Goal: Transaction & Acquisition: Subscribe to service/newsletter

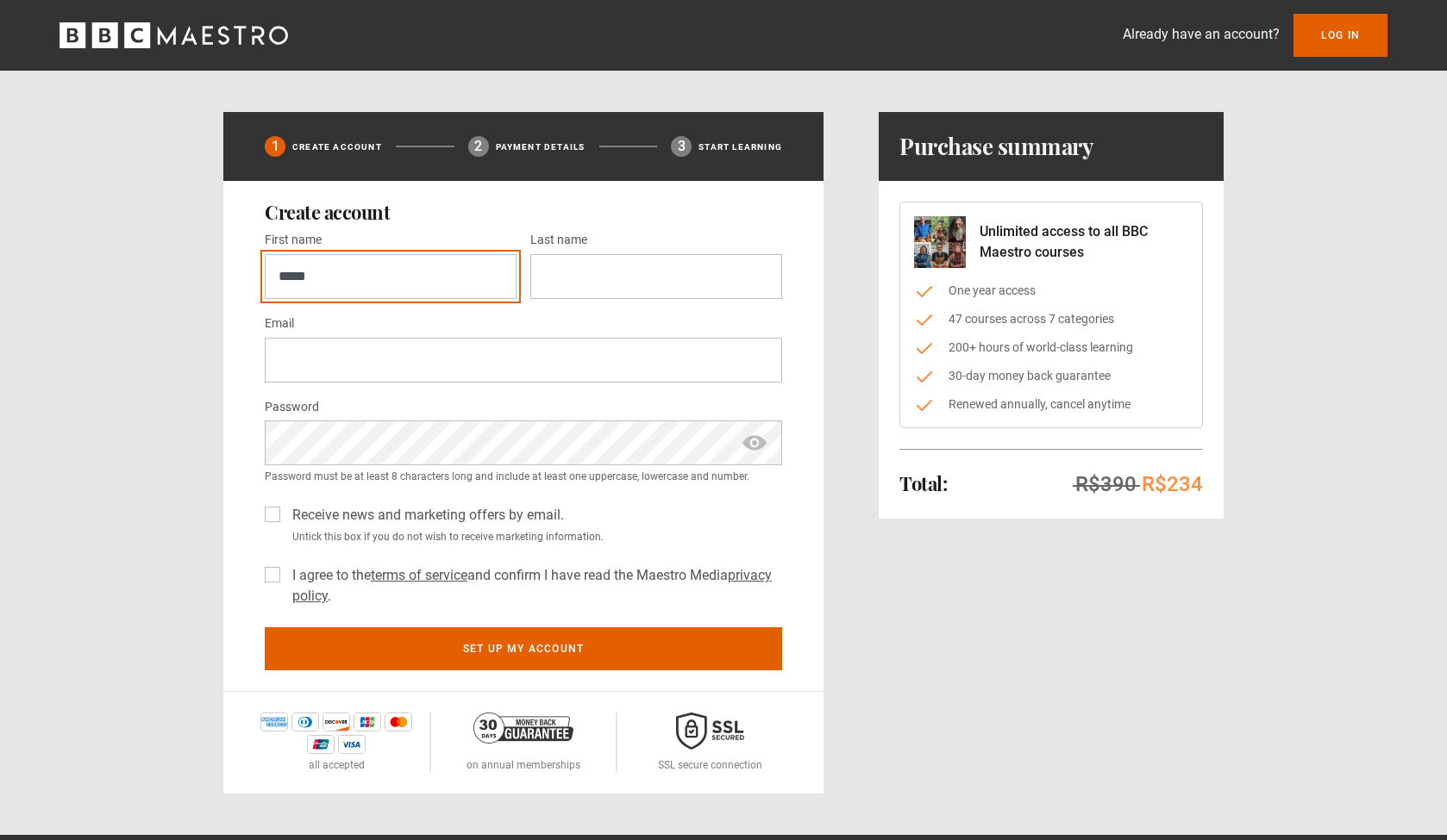
type input "*****"
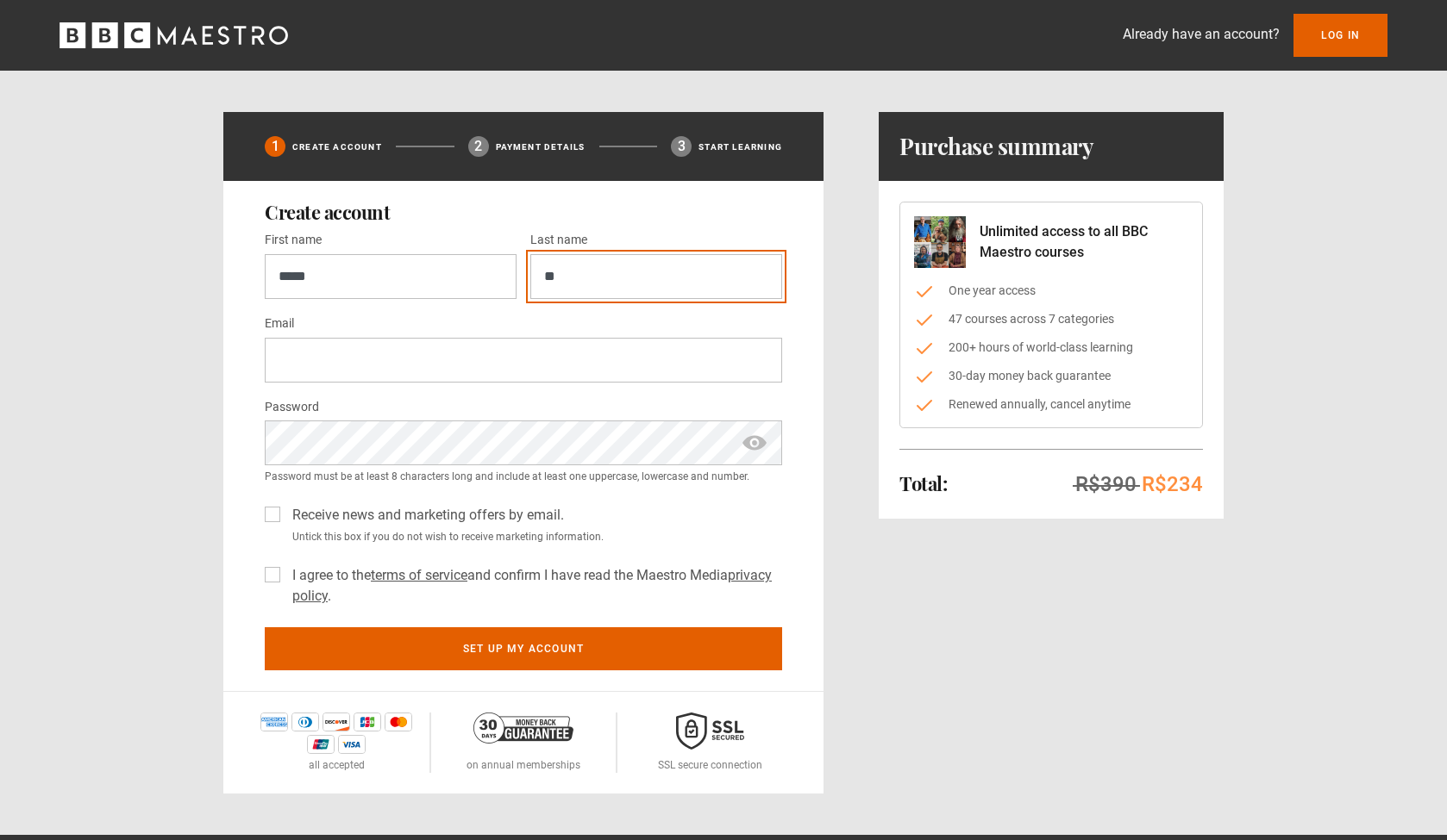
type input "*"
type input "****"
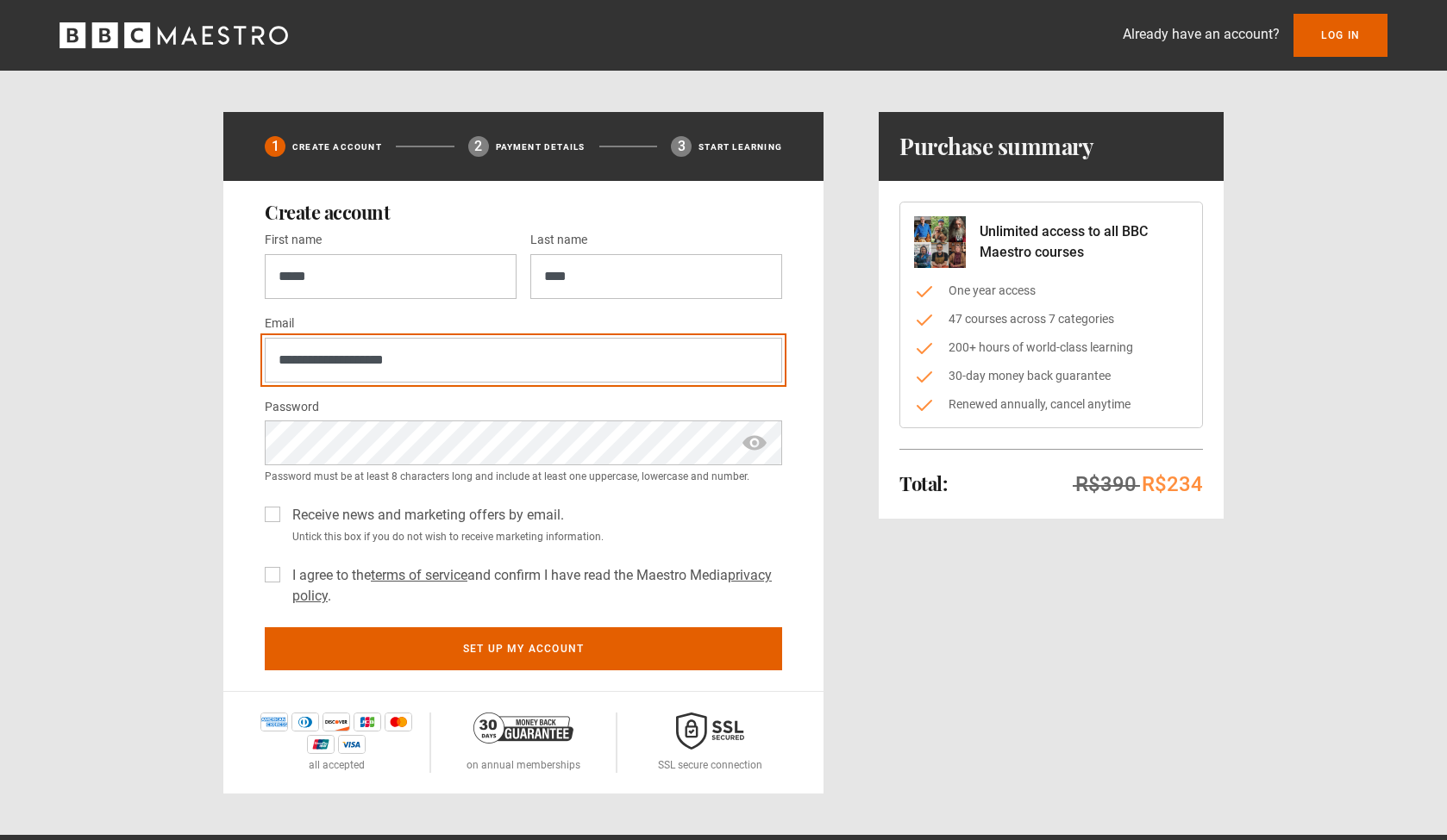
type input "**********"
click at [759, 443] on span "show password" at bounding box center [755, 443] width 28 height 45
click at [416, 517] on label "Receive news and marketing offers by email." at bounding box center [424, 515] width 278 height 21
click at [285, 570] on label "I agree to the terms of service and confirm I have read the Maestro Media priva…" at bounding box center [533, 586] width 496 height 41
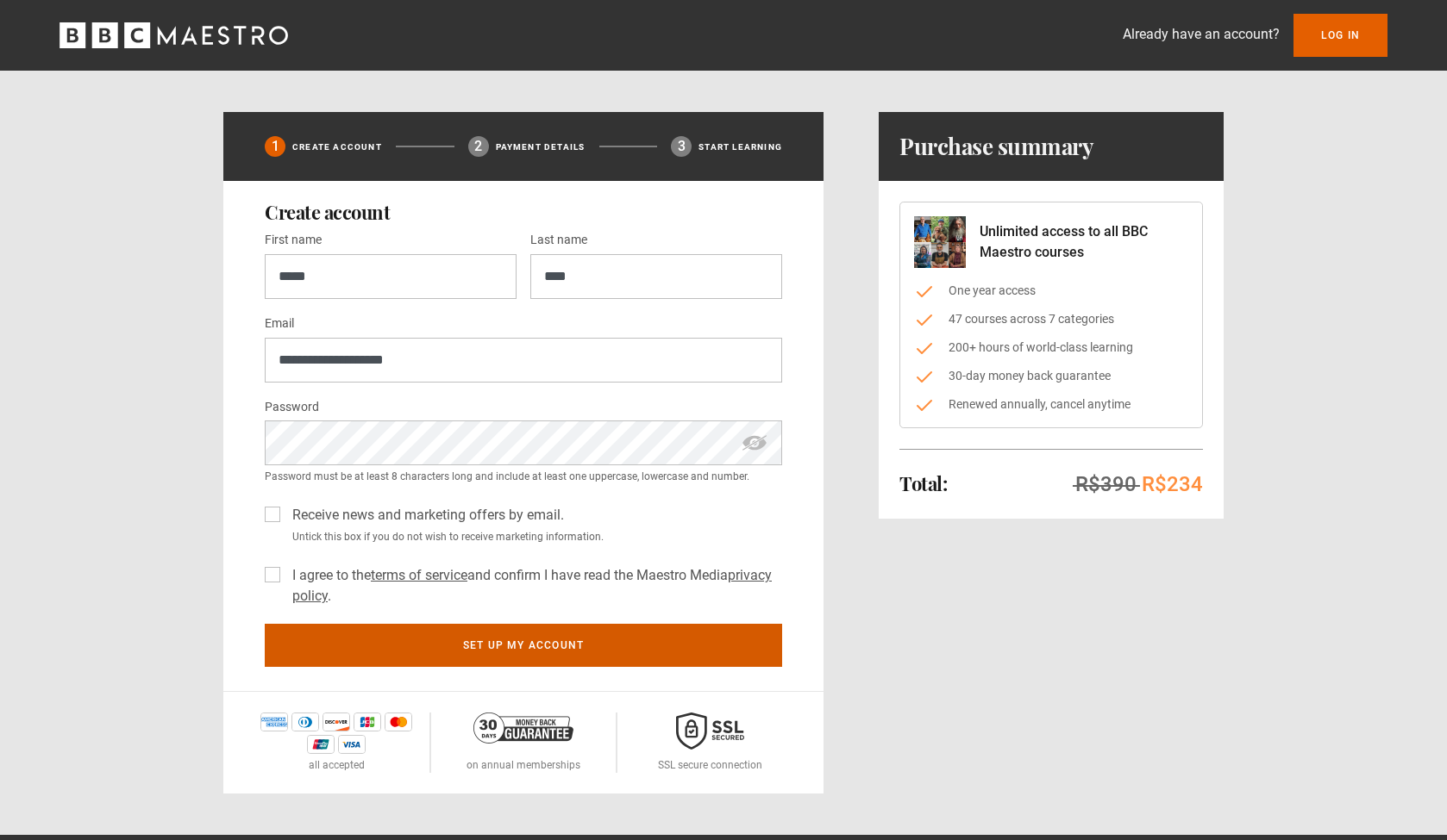
click at [451, 652] on button "Set up my account" at bounding box center [523, 646] width 517 height 43
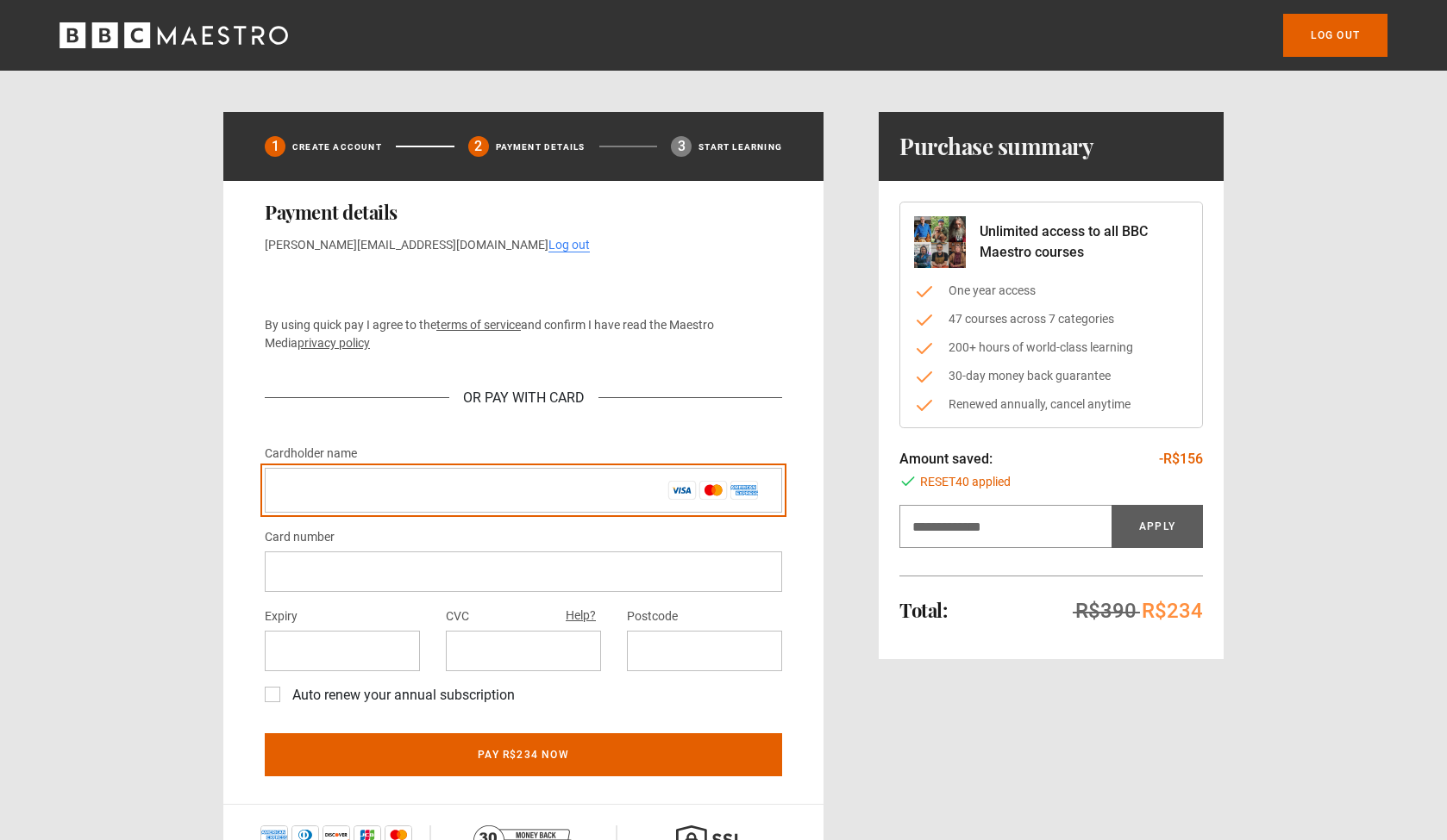
click at [437, 480] on input "Cardholder name *" at bounding box center [523, 491] width 517 height 45
type input "**********"
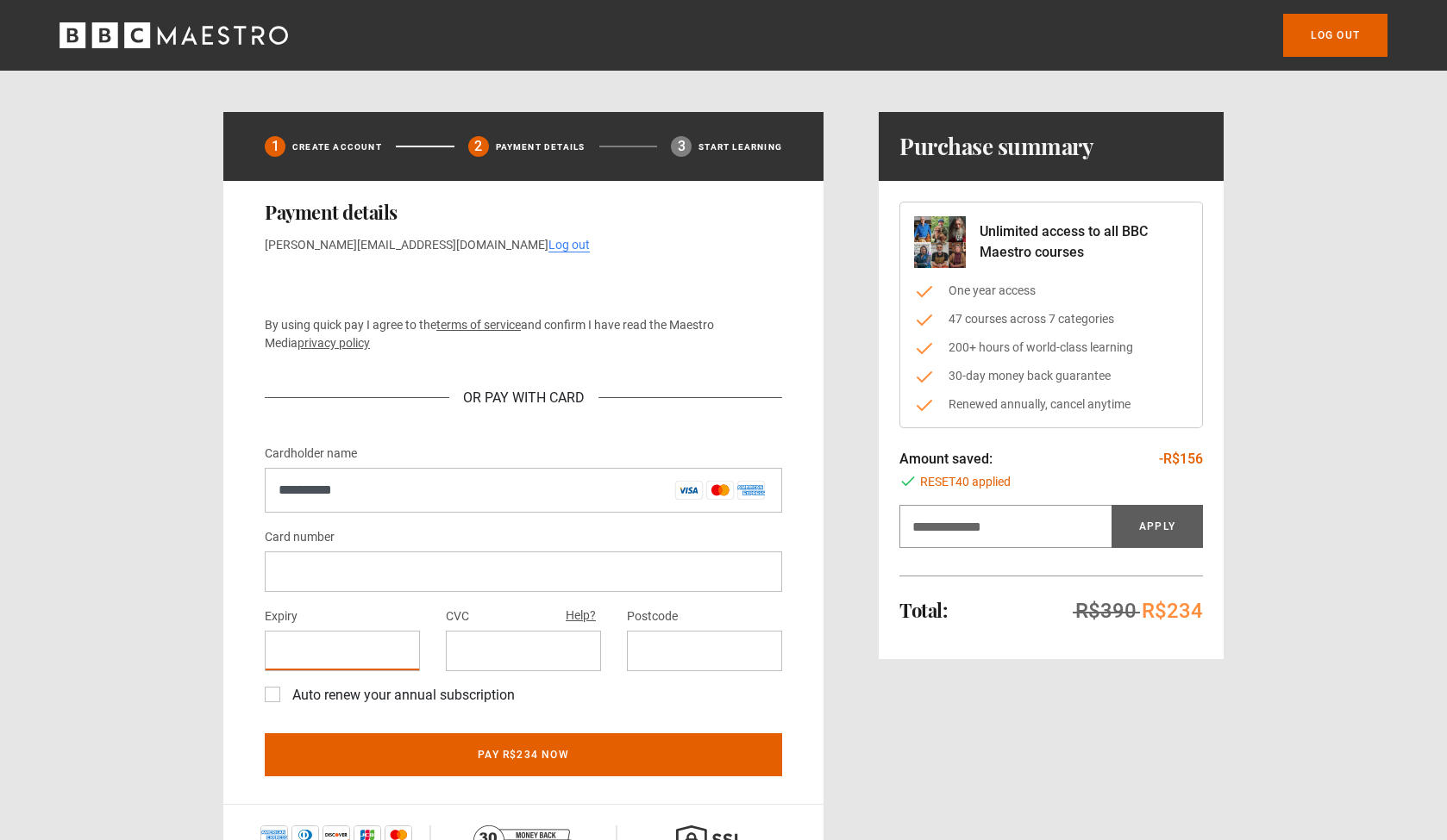
click at [480, 638] on div at bounding box center [524, 651] width 156 height 41
click at [807, 685] on div "**********" at bounding box center [523, 492] width 600 height 623
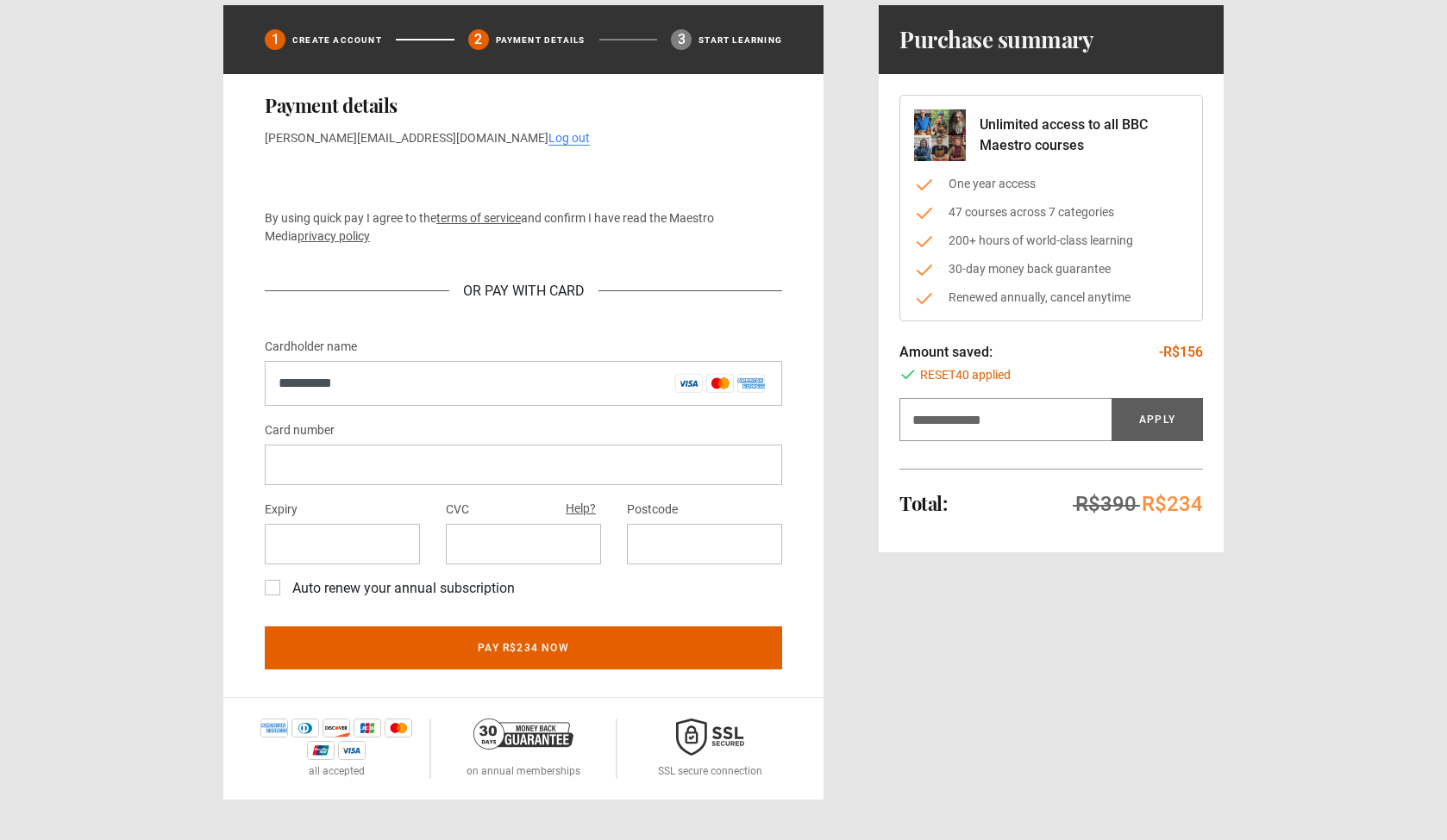
scroll to position [105, 0]
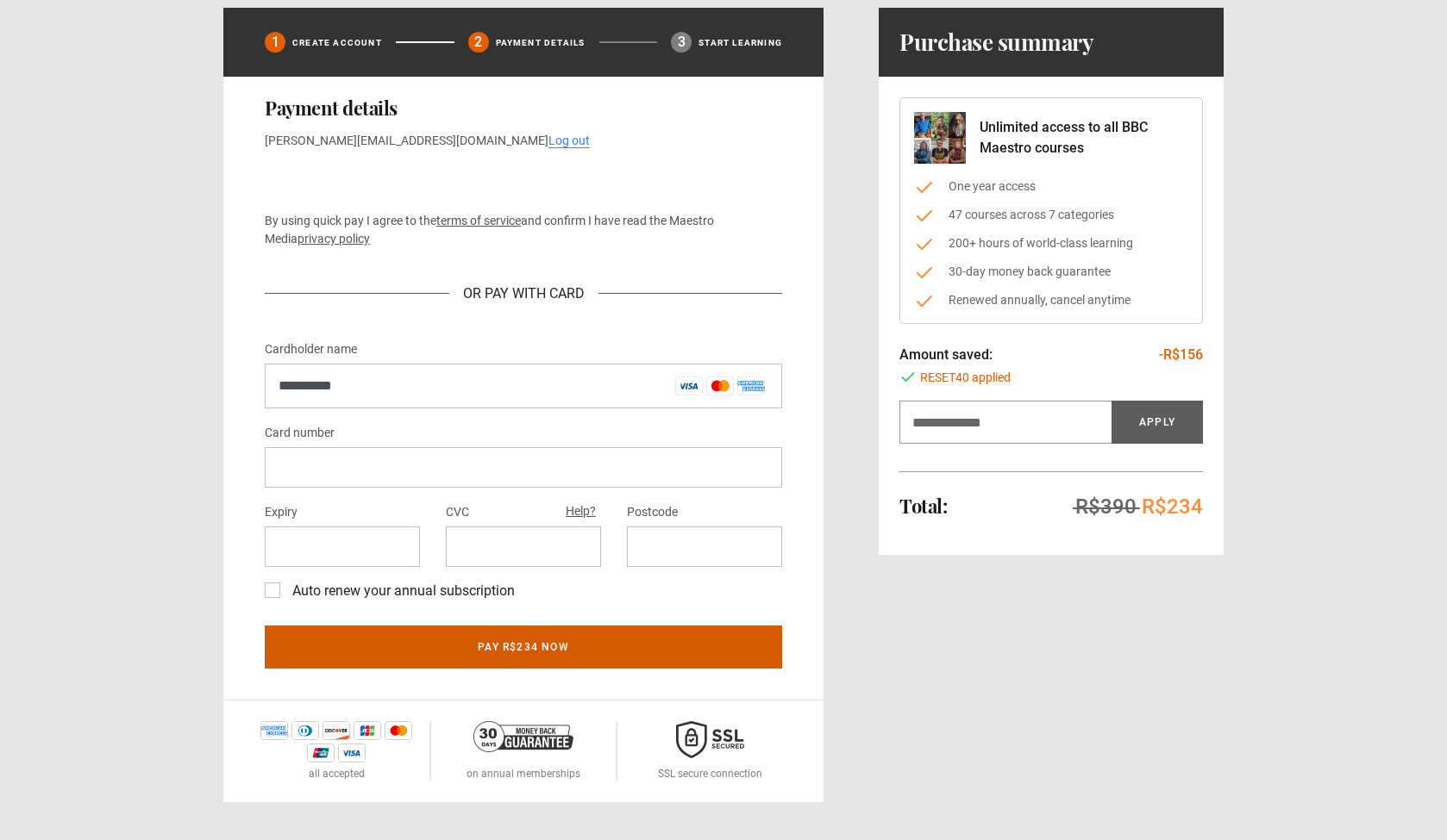
click at [670, 650] on button "Pay R$234 now" at bounding box center [523, 647] width 517 height 43
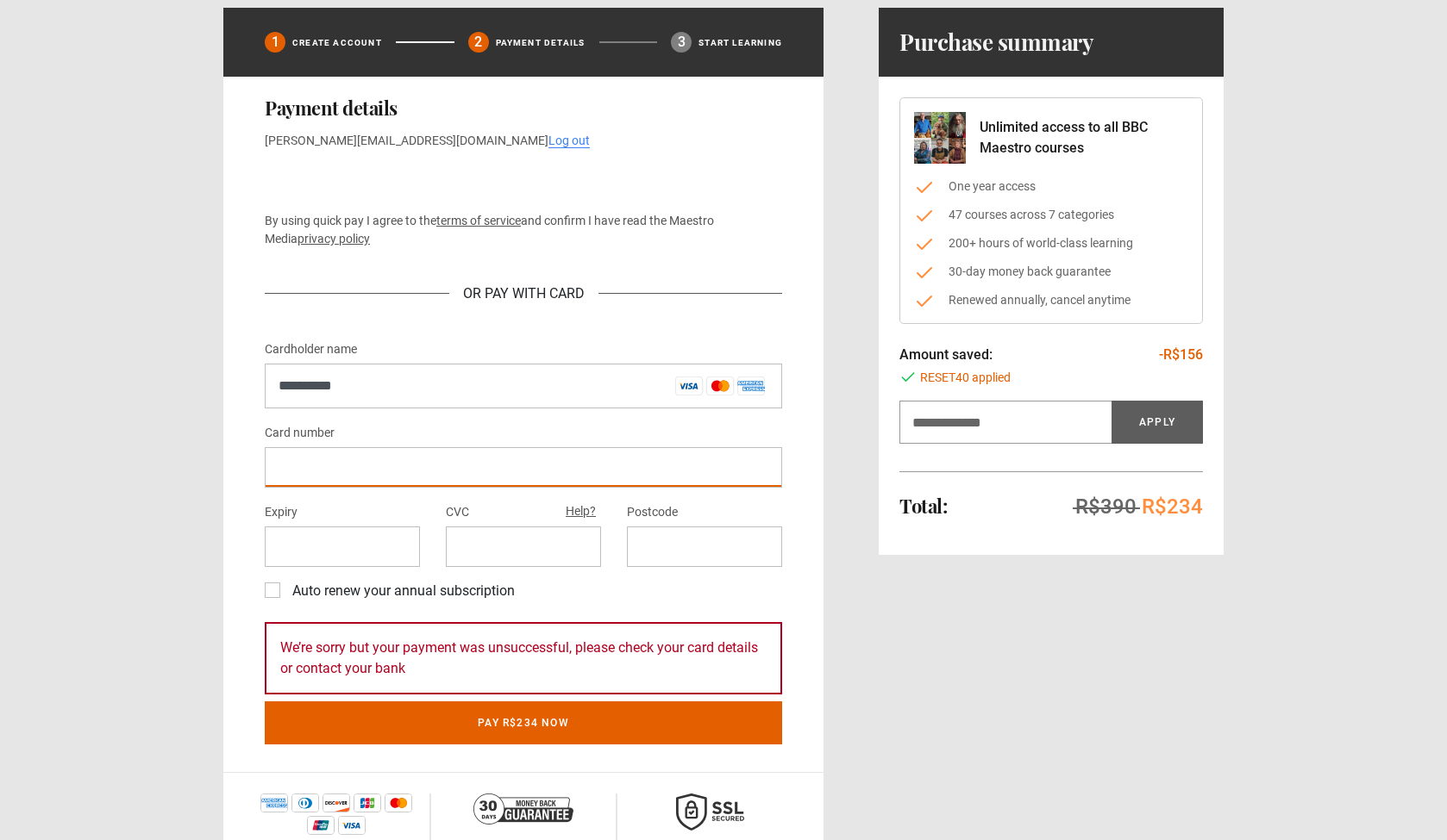
click at [527, 434] on div "Card number" at bounding box center [523, 455] width 517 height 66
click at [446, 442] on div "Card number" at bounding box center [523, 455] width 517 height 66
click at [443, 476] on div at bounding box center [523, 468] width 517 height 41
click at [776, 554] on div at bounding box center [704, 546] width 156 height 41
click at [666, 513] on label "Postcode" at bounding box center [652, 512] width 51 height 21
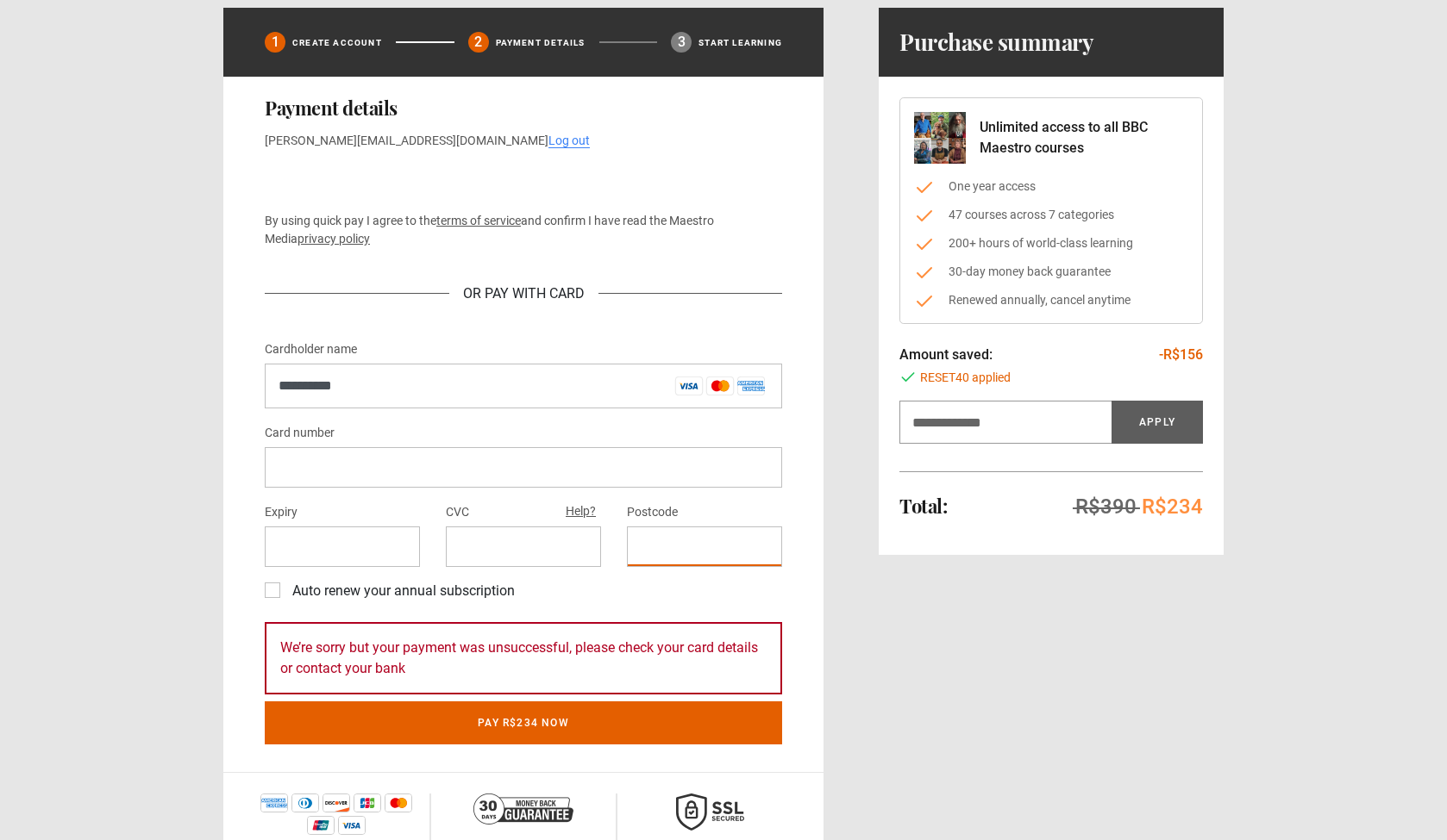
click at [772, 499] on div "Card number Expiry CVC Help? Postcode Auto renew your annual subscription By op…" at bounding box center [523, 515] width 517 height 186
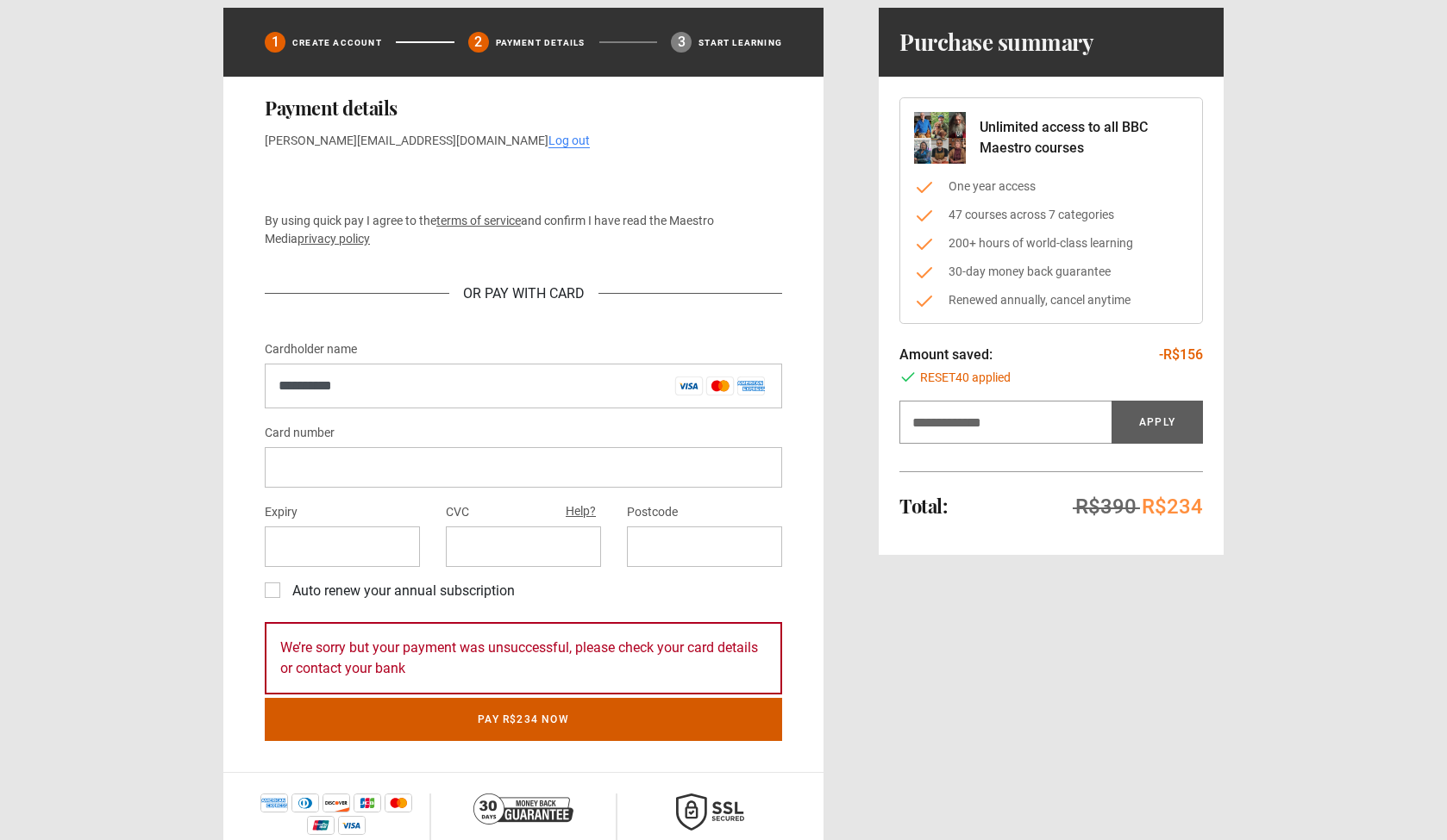
click at [522, 717] on button "Pay R$234 now" at bounding box center [523, 720] width 517 height 43
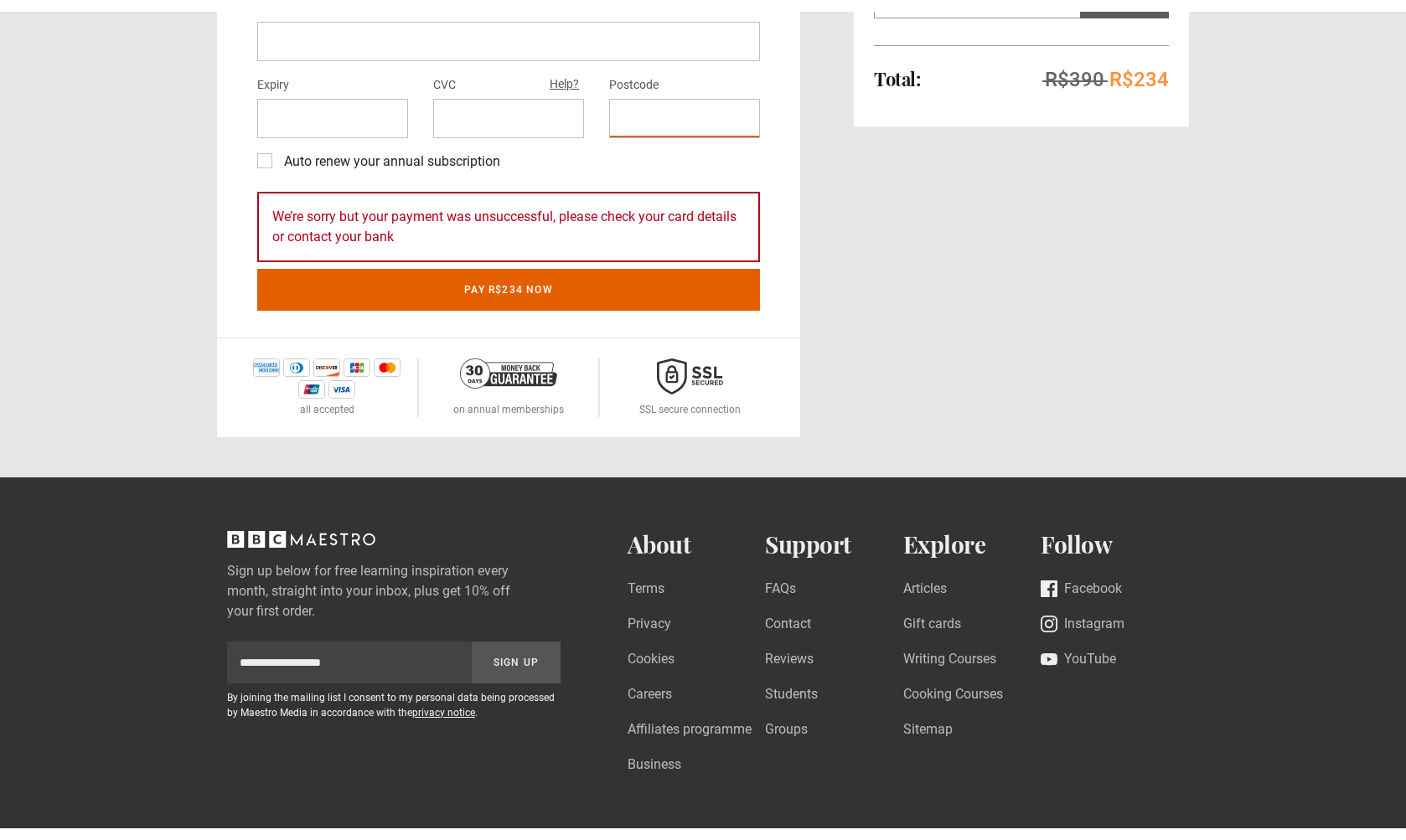
scroll to position [170, 0]
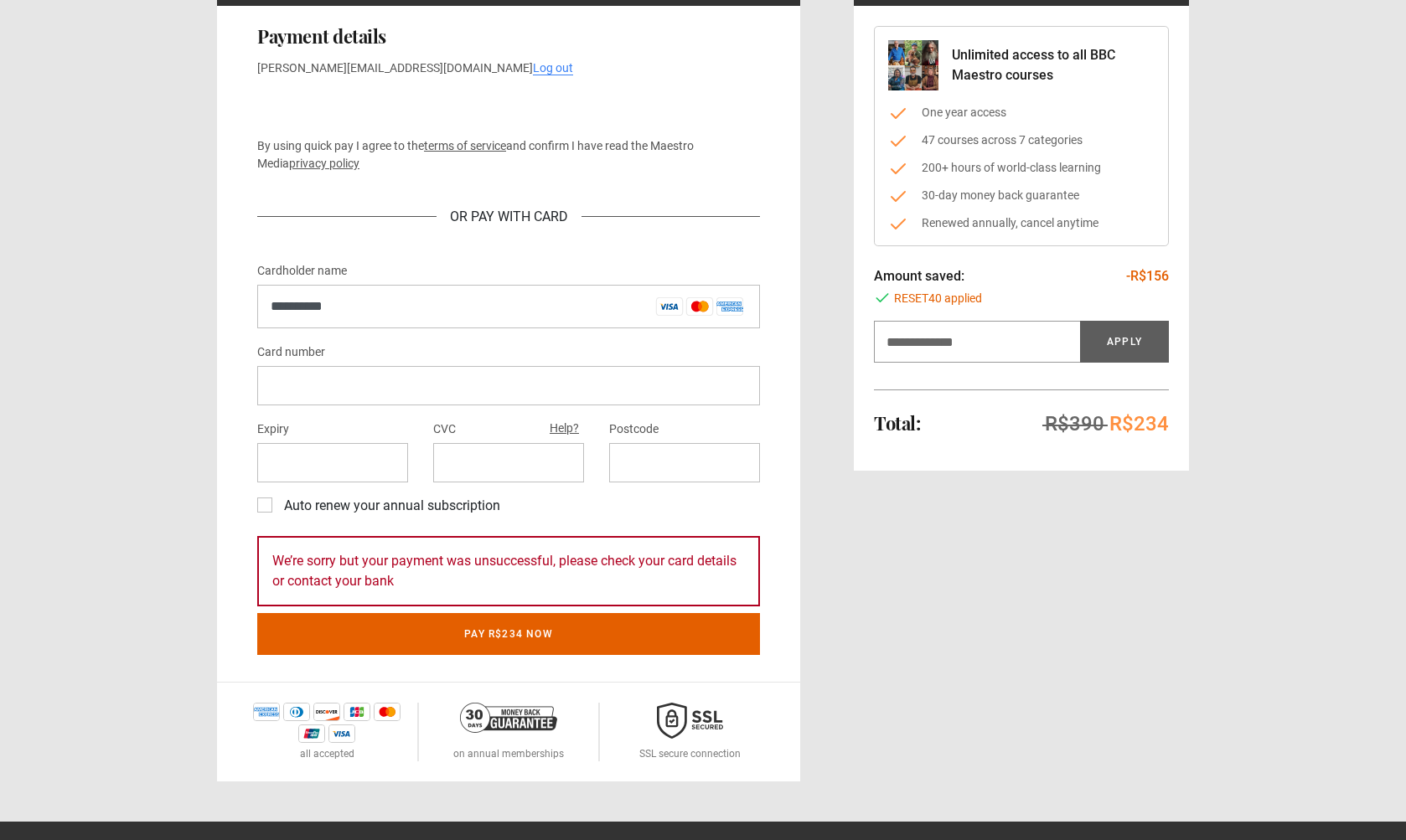
click at [784, 507] on div "**********" at bounding box center [508, 344] width 583 height 676
click at [506, 396] on div at bounding box center [508, 386] width 502 height 39
click at [513, 353] on div "Card number" at bounding box center [508, 374] width 502 height 64
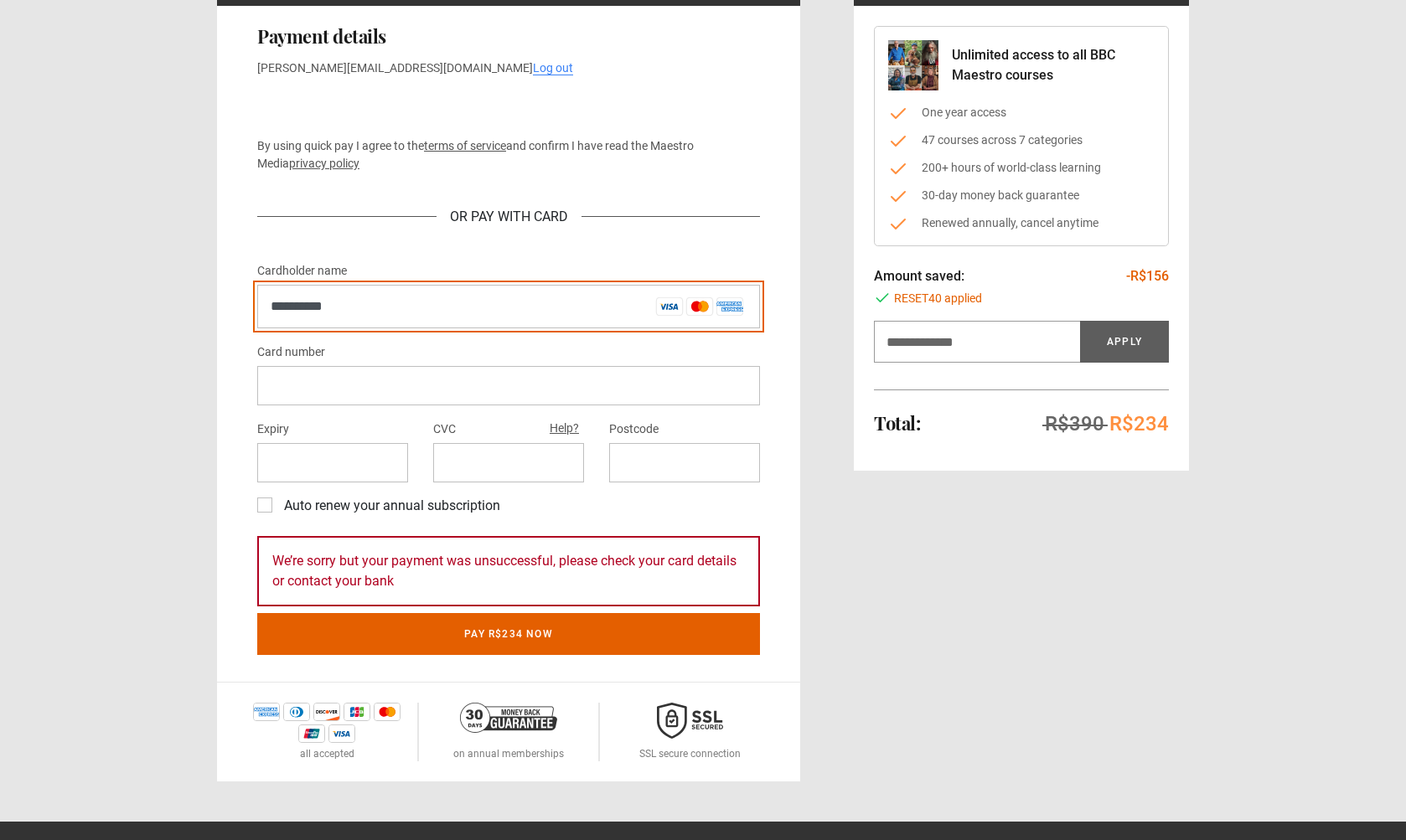
click at [737, 307] on input "**********" at bounding box center [508, 307] width 502 height 44
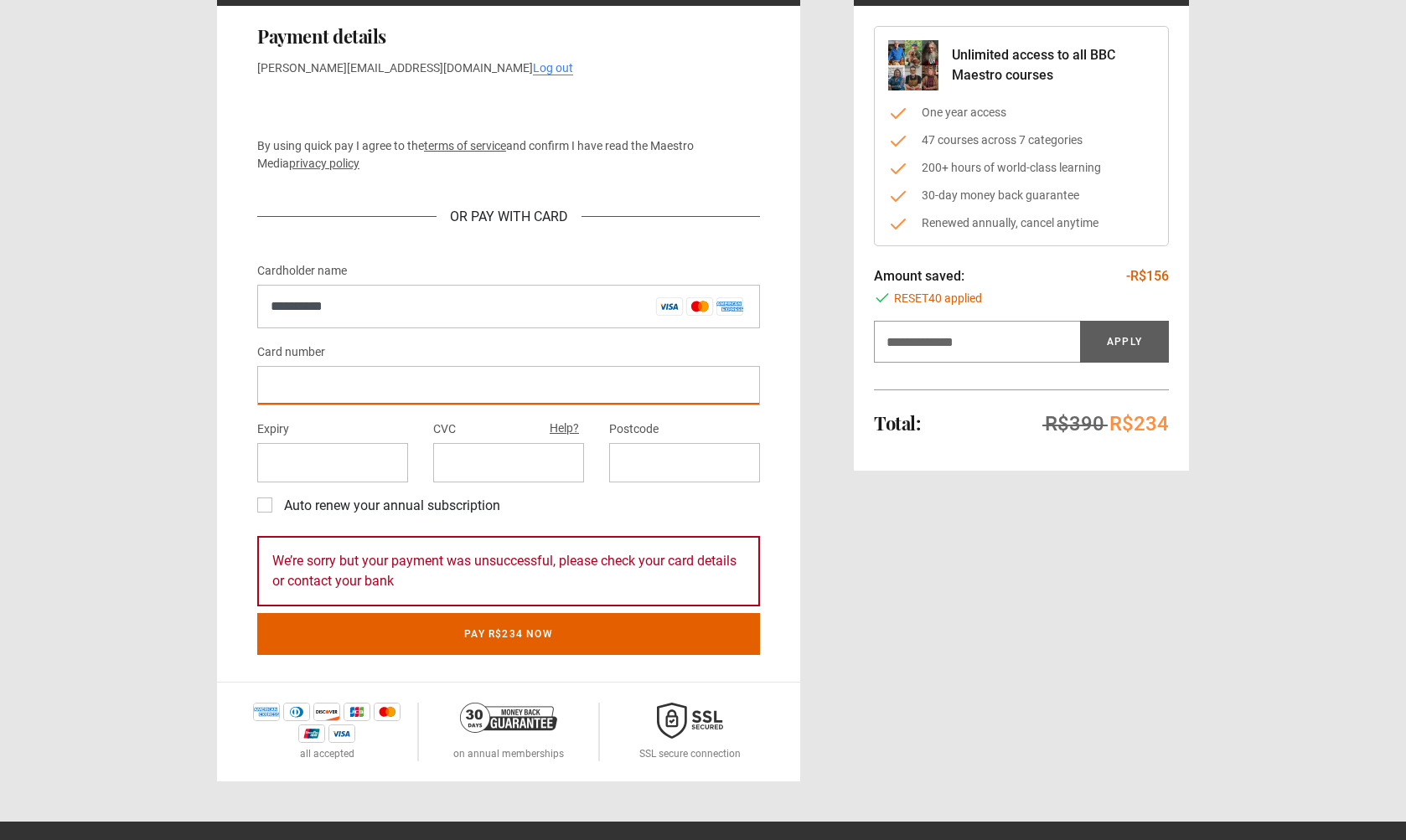
click at [489, 342] on div "Card number" at bounding box center [508, 374] width 502 height 64
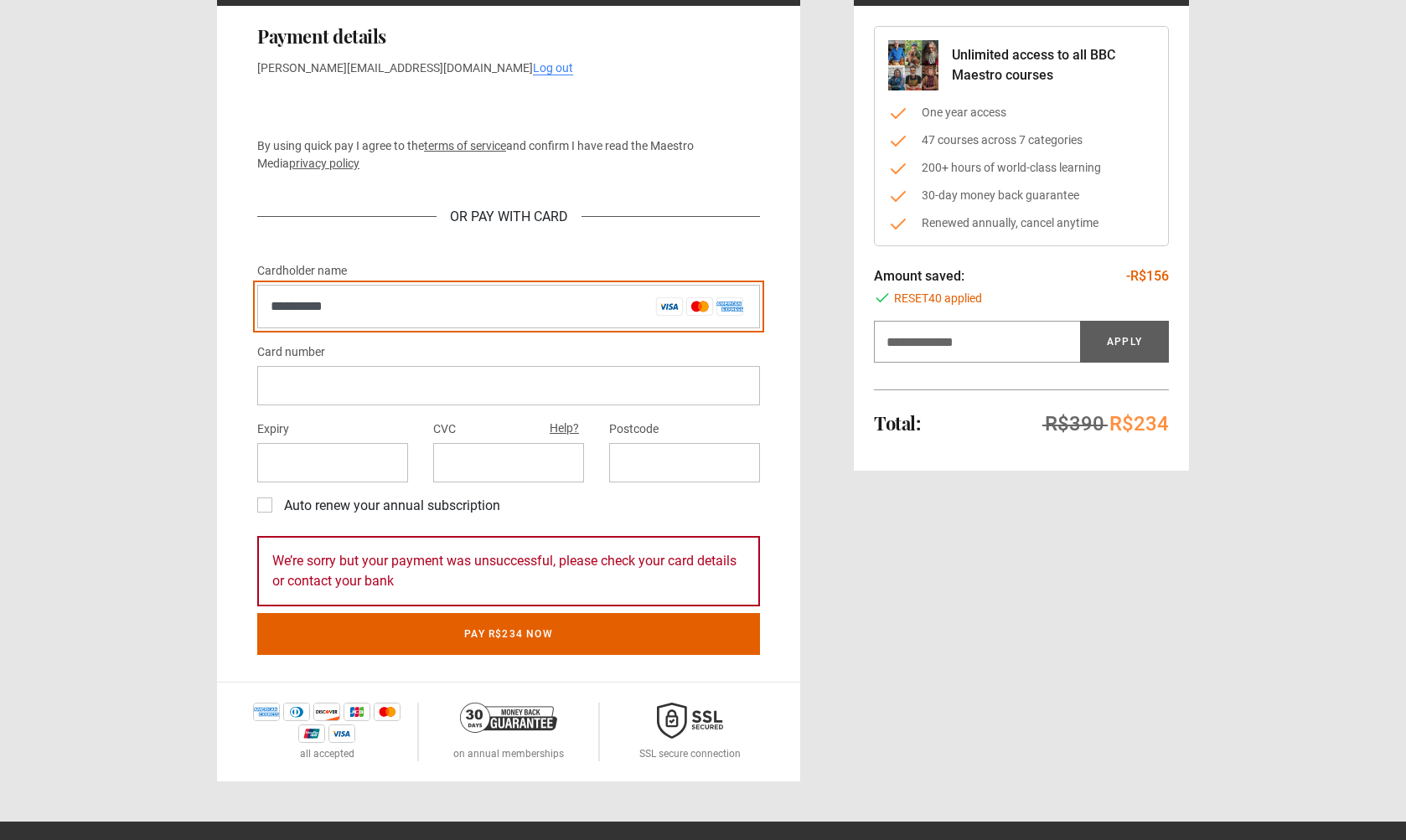
click at [474, 305] on input "**********" at bounding box center [508, 307] width 502 height 44
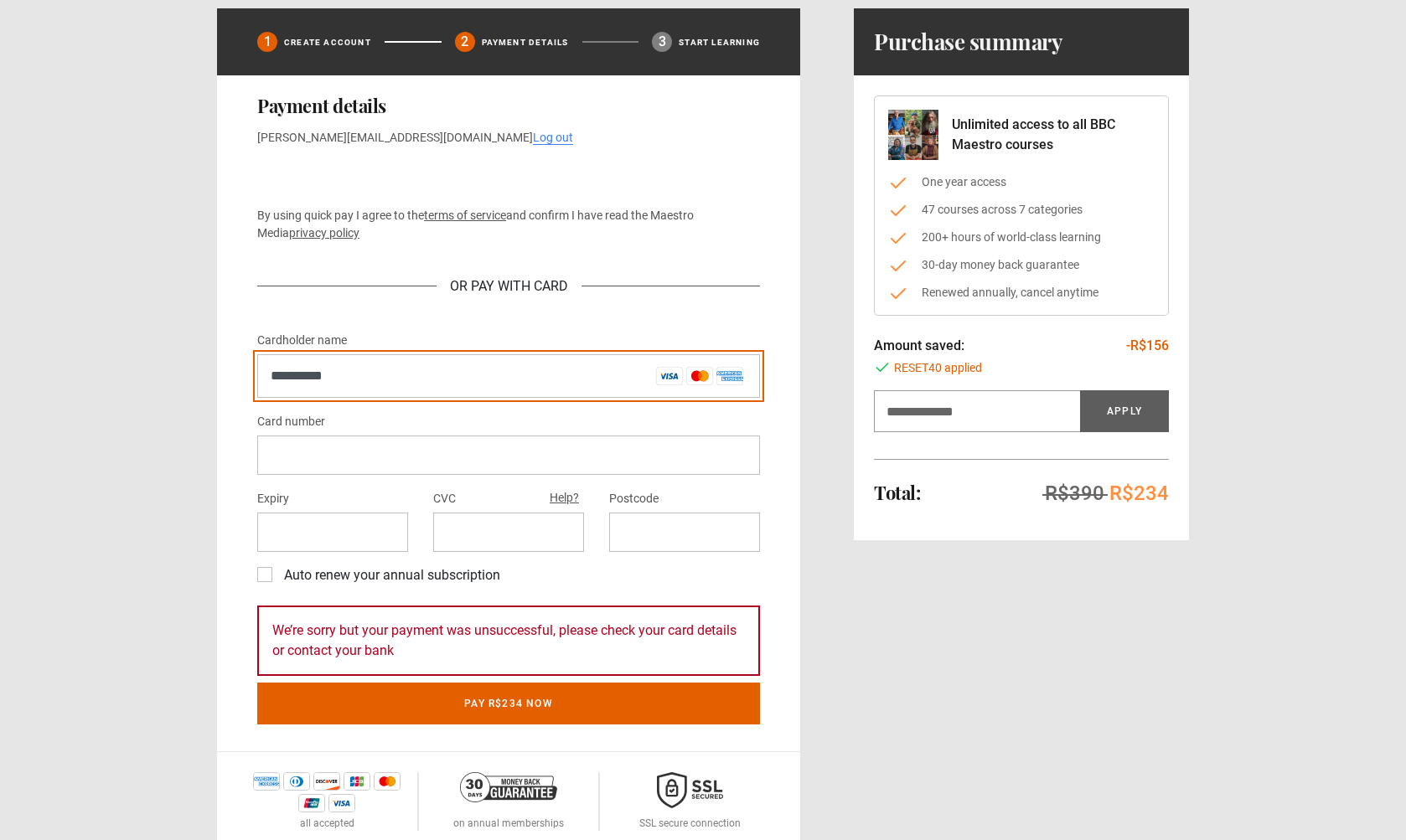
scroll to position [207, 0]
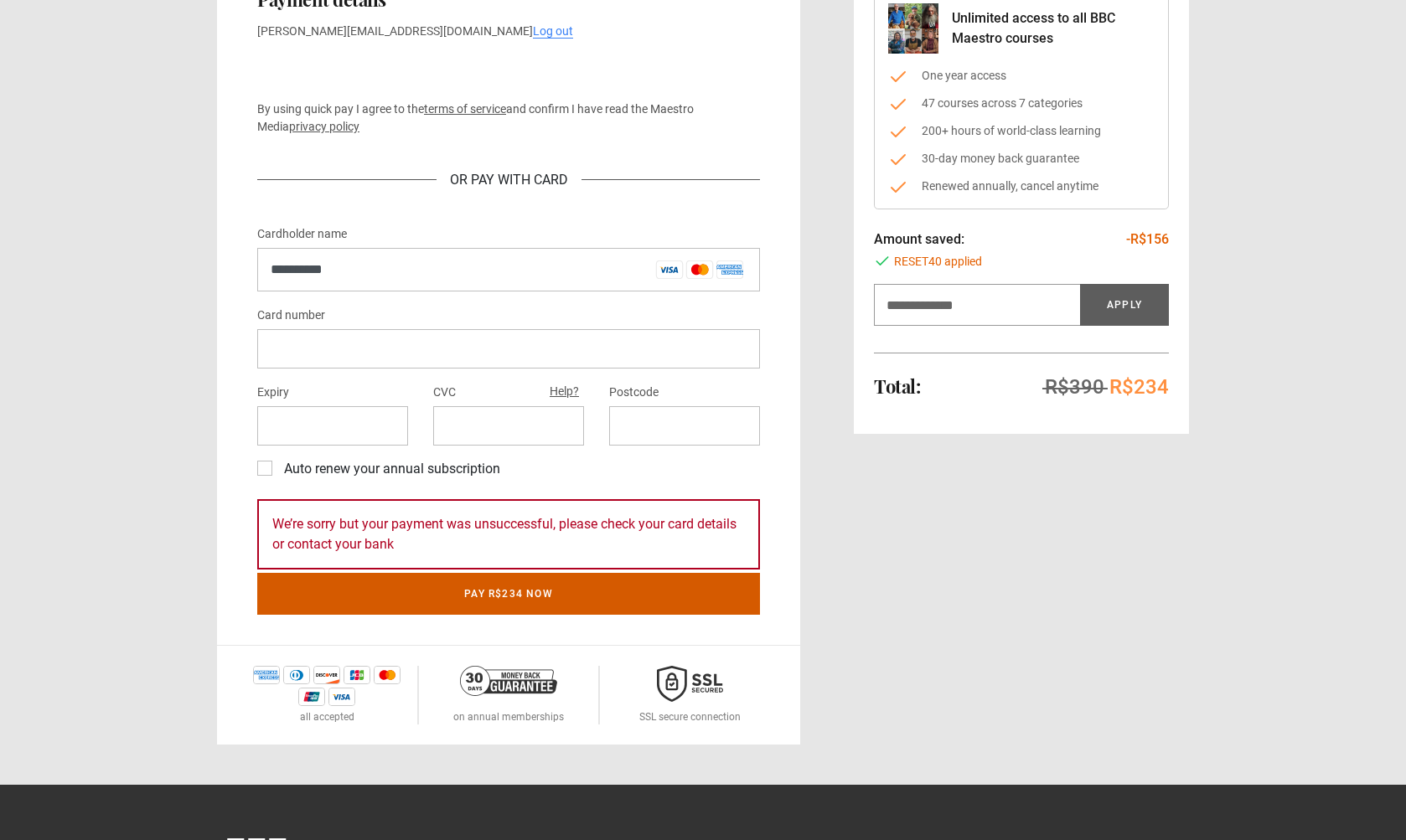
click at [481, 598] on button "Pay R$234 now" at bounding box center [508, 594] width 502 height 42
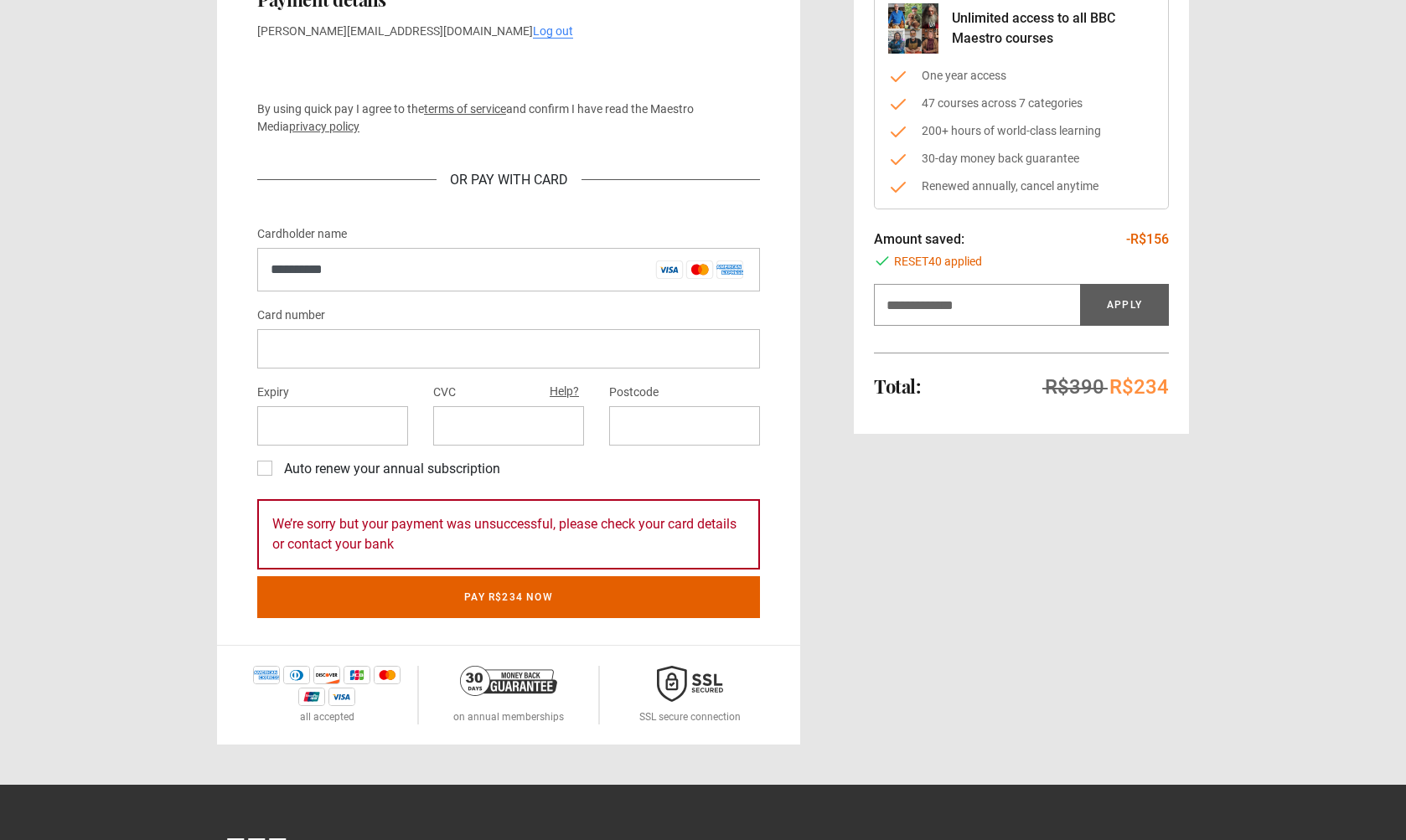
scroll to position [0, 0]
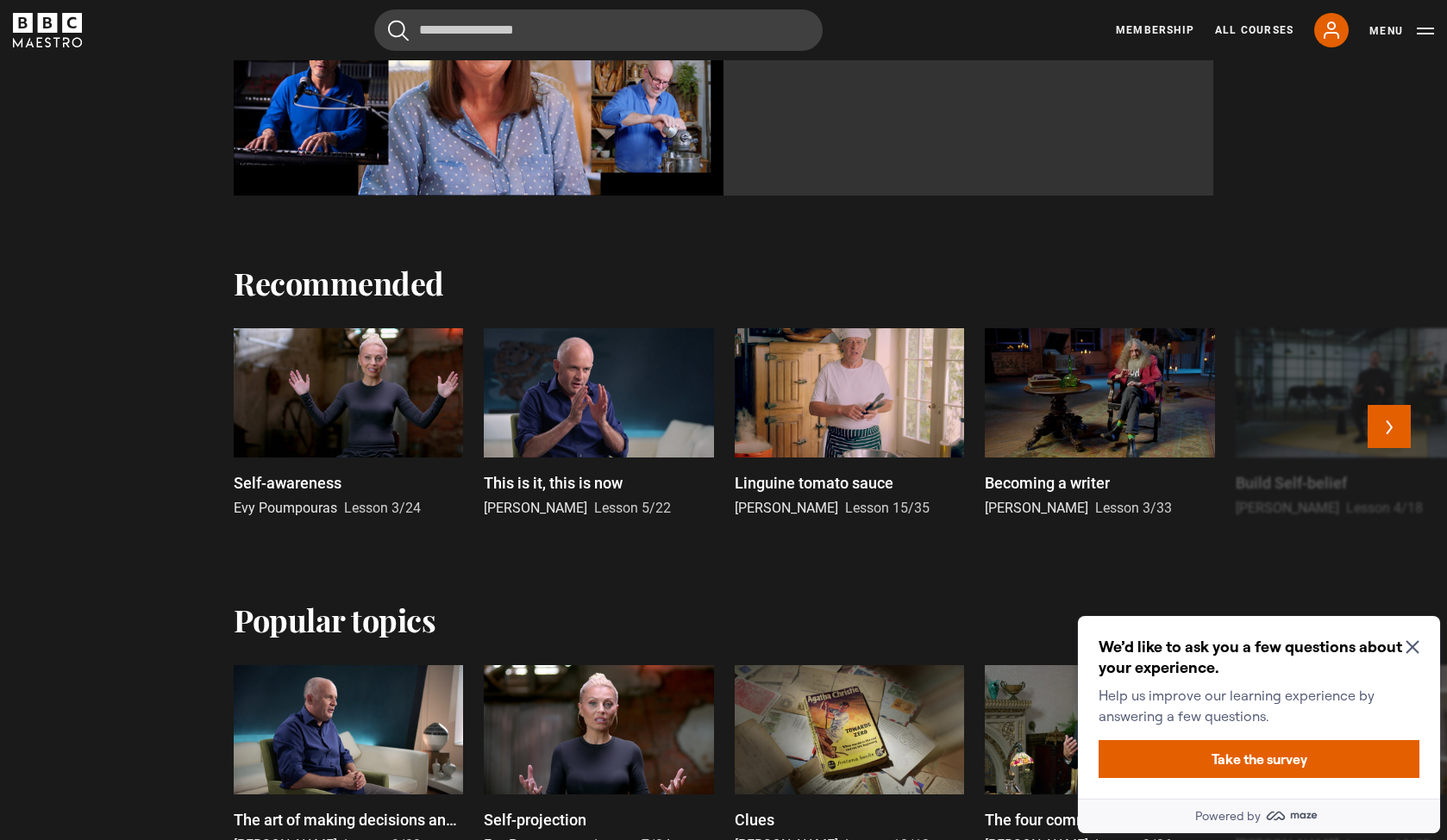
scroll to position [1331, 0]
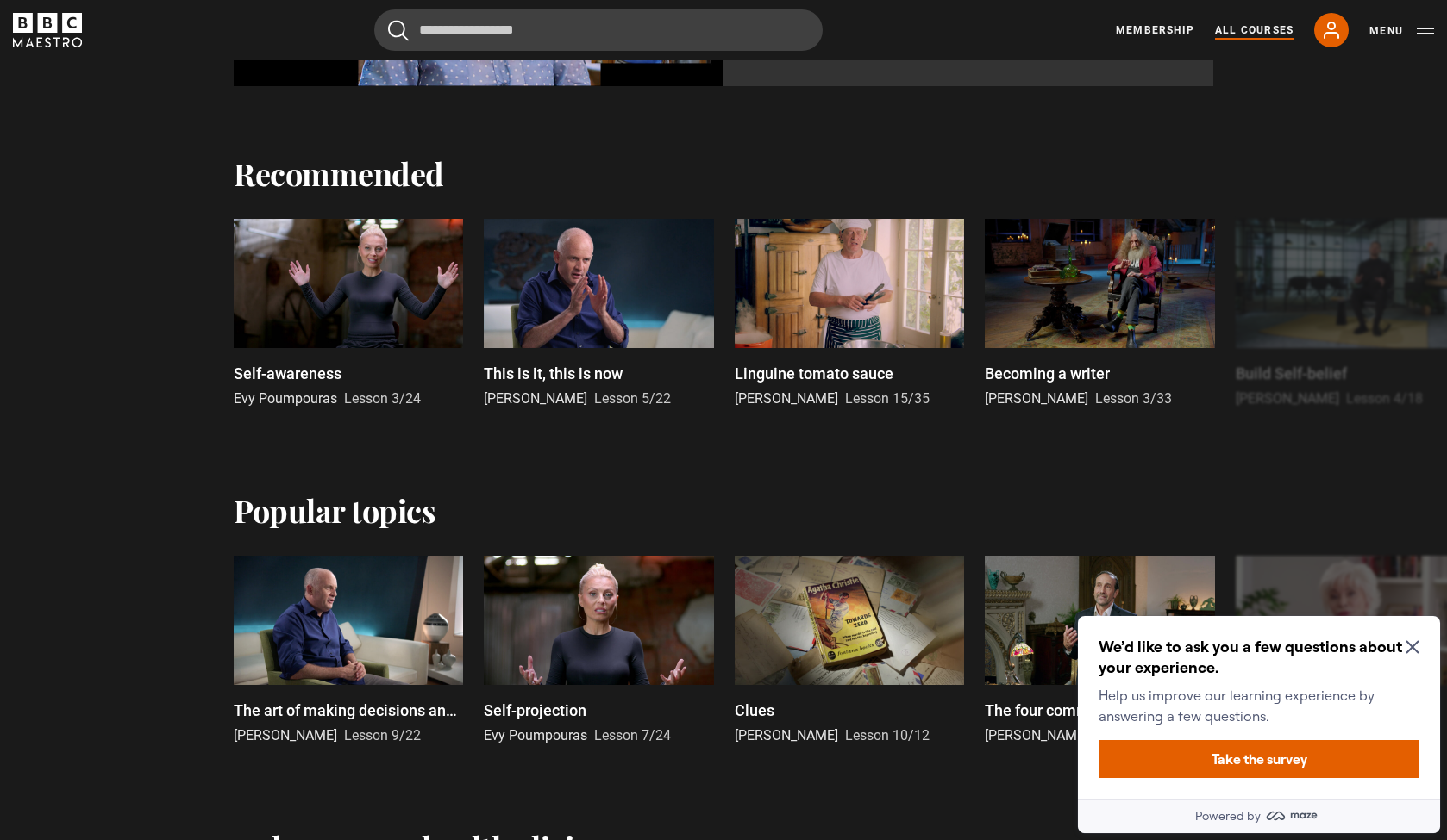
click at [1250, 33] on link "All Courses" at bounding box center [1253, 30] width 79 height 16
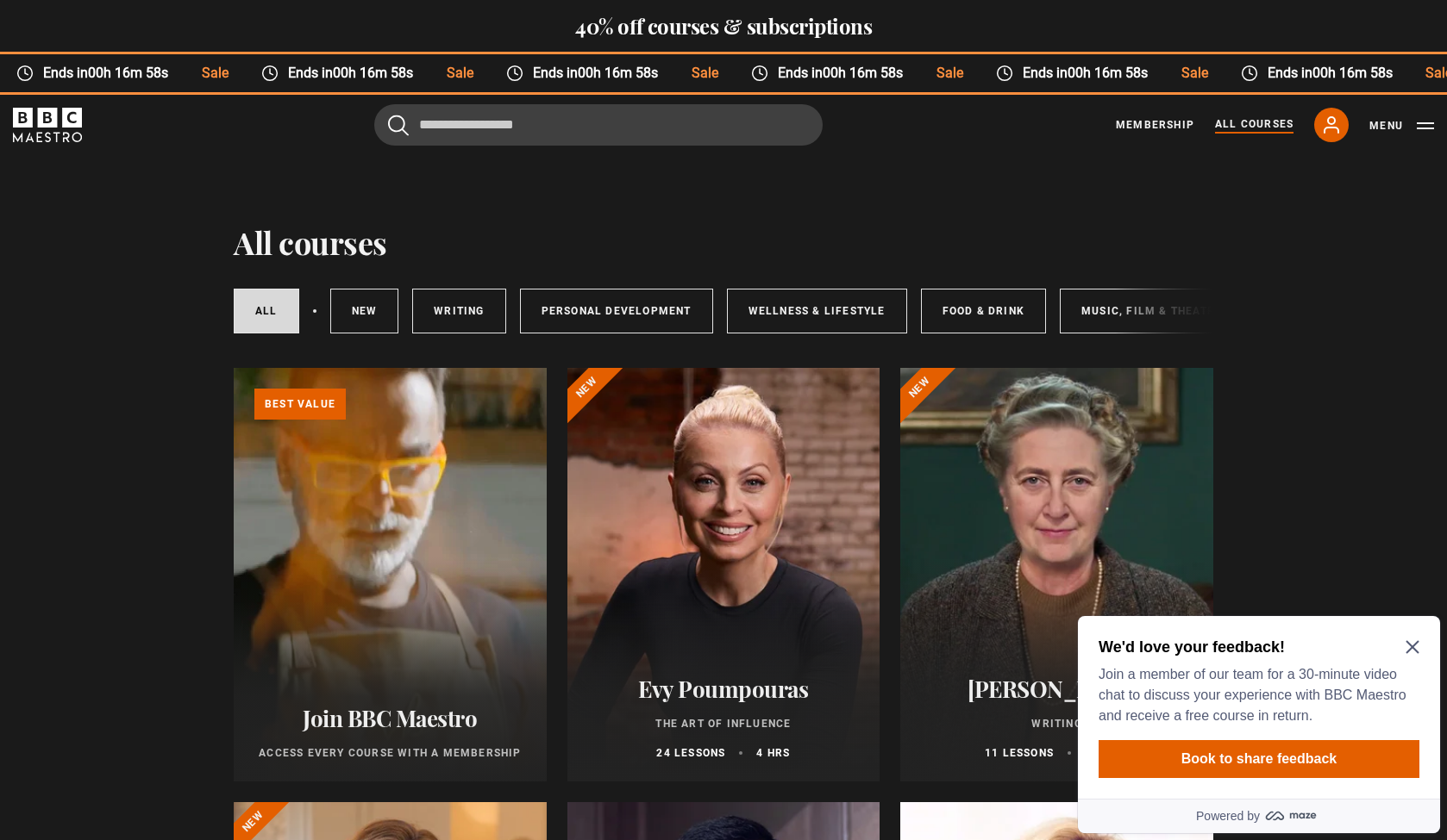
scroll to position [369, 0]
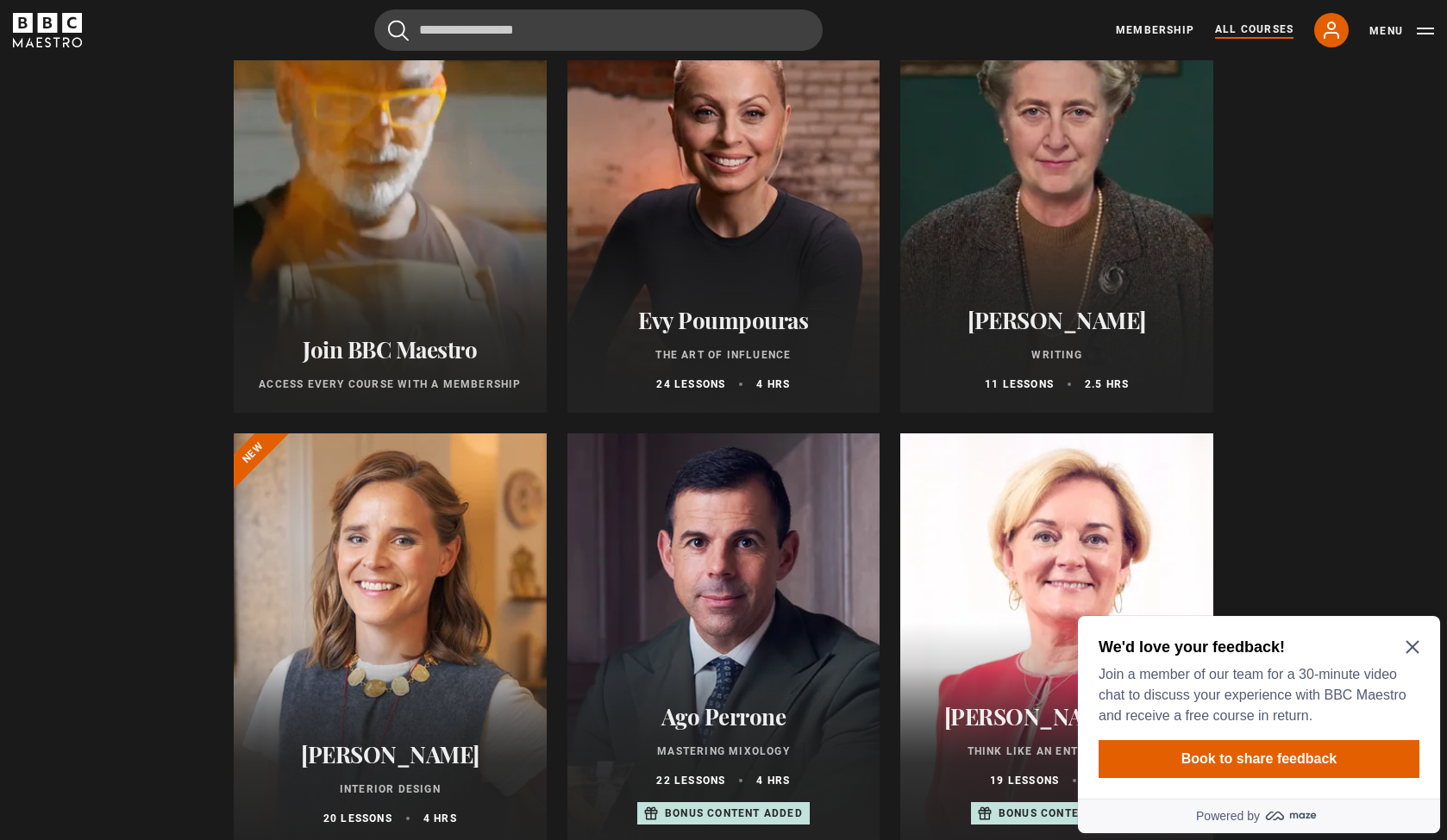
click at [1414, 647] on icon "Close Maze Prompt" at bounding box center [1412, 647] width 14 height 14
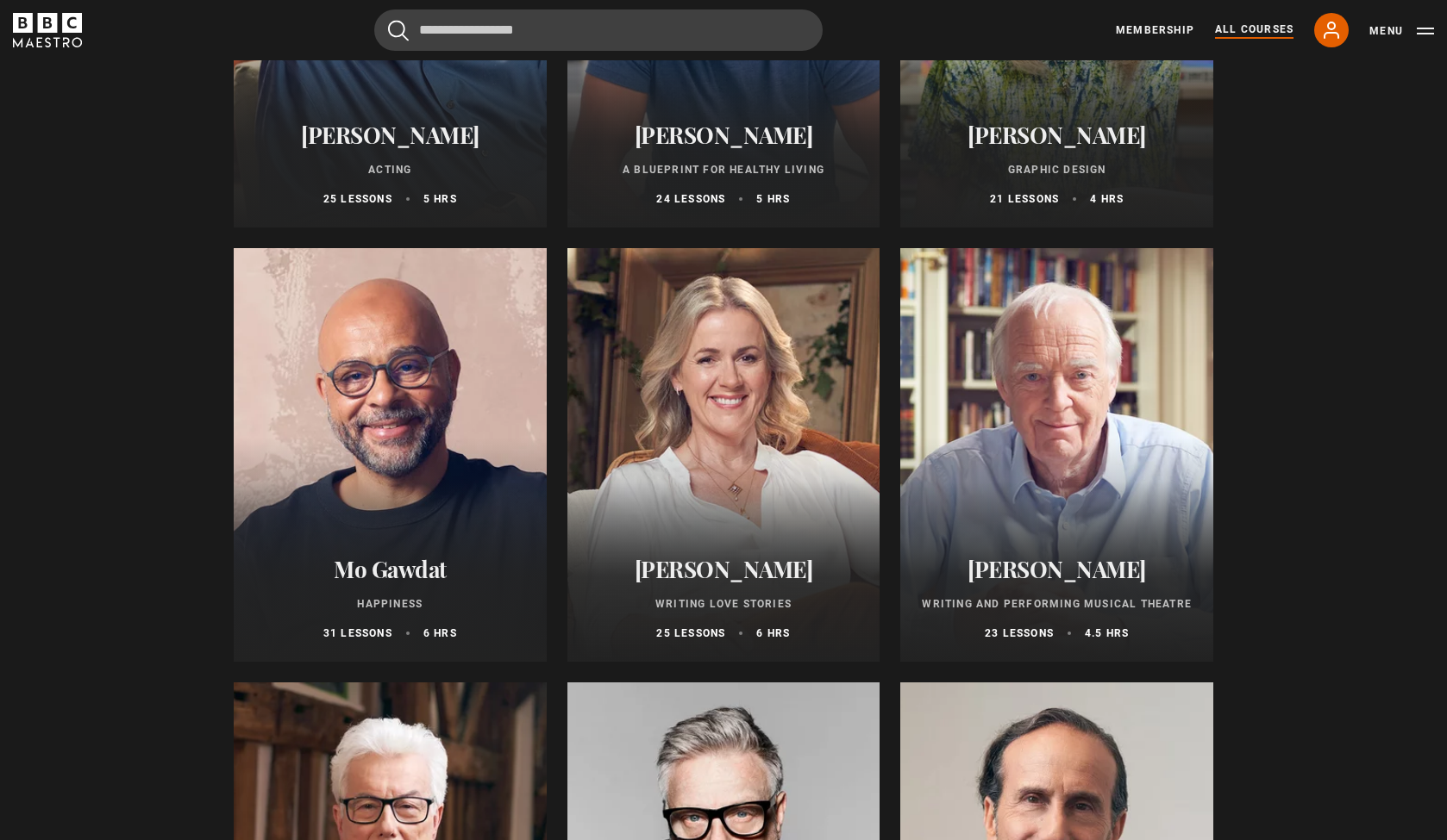
scroll to position [3720, 0]
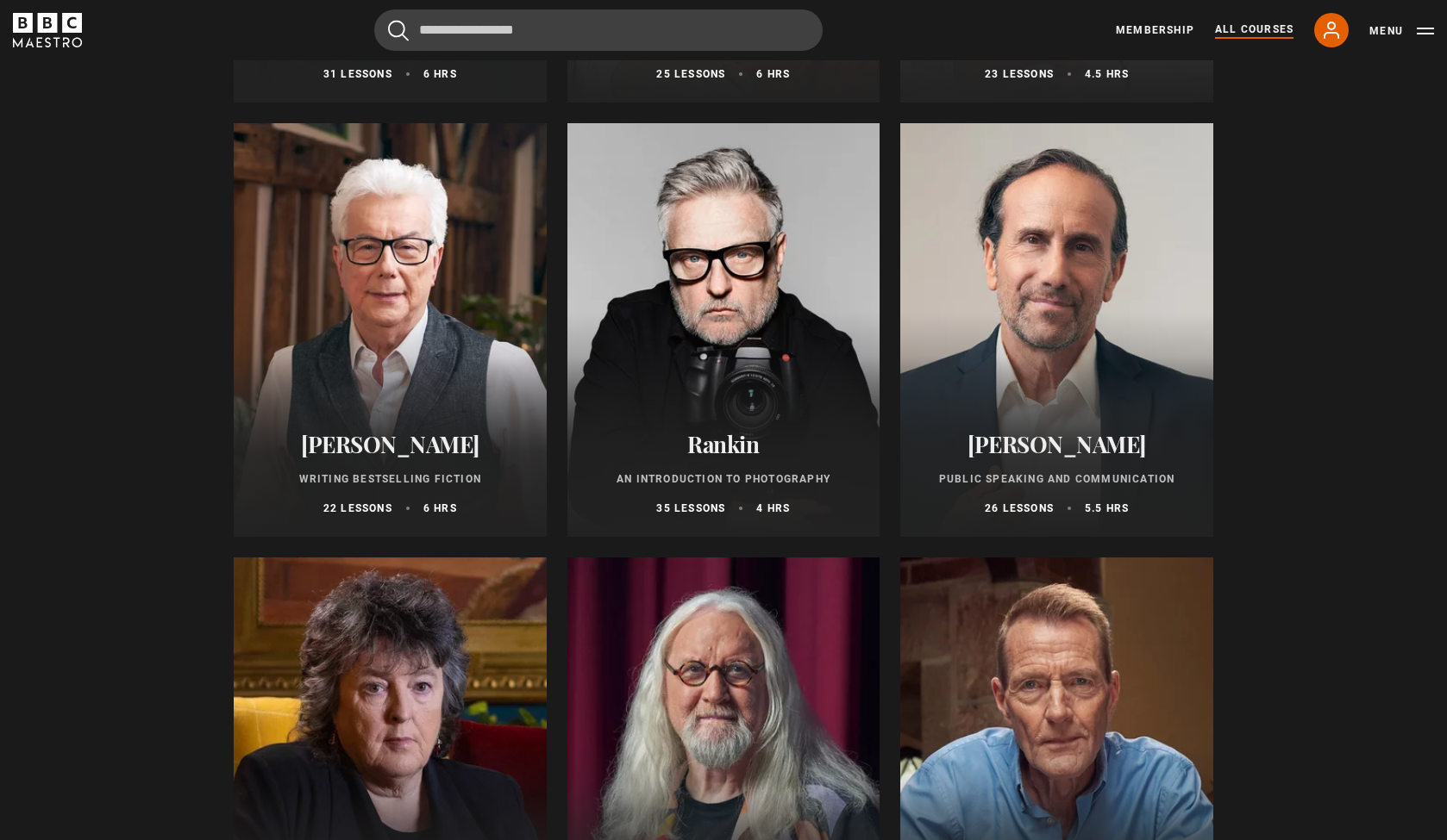
click at [1240, 30] on link "All Courses" at bounding box center [1253, 30] width 79 height 17
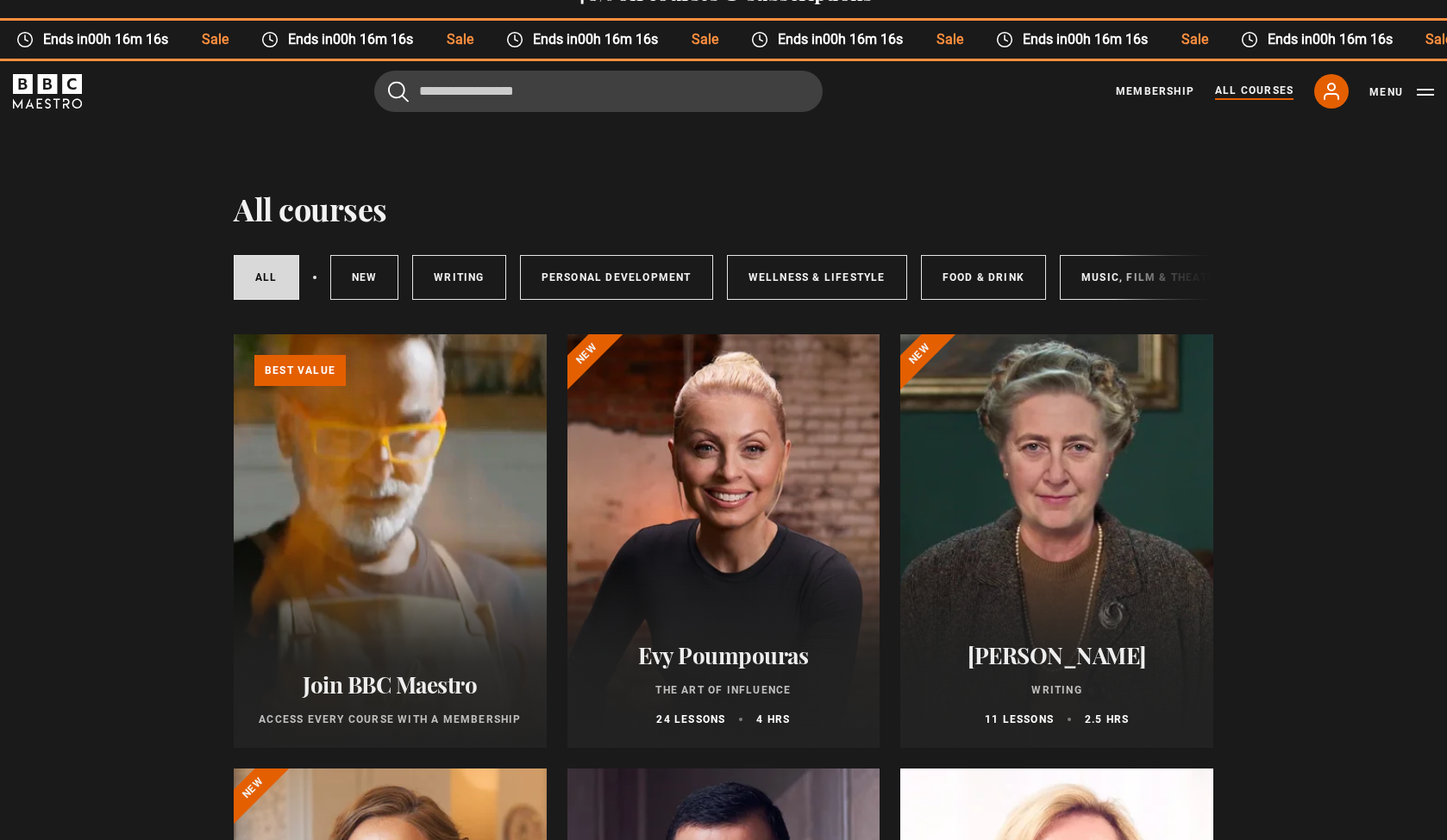
scroll to position [45, 0]
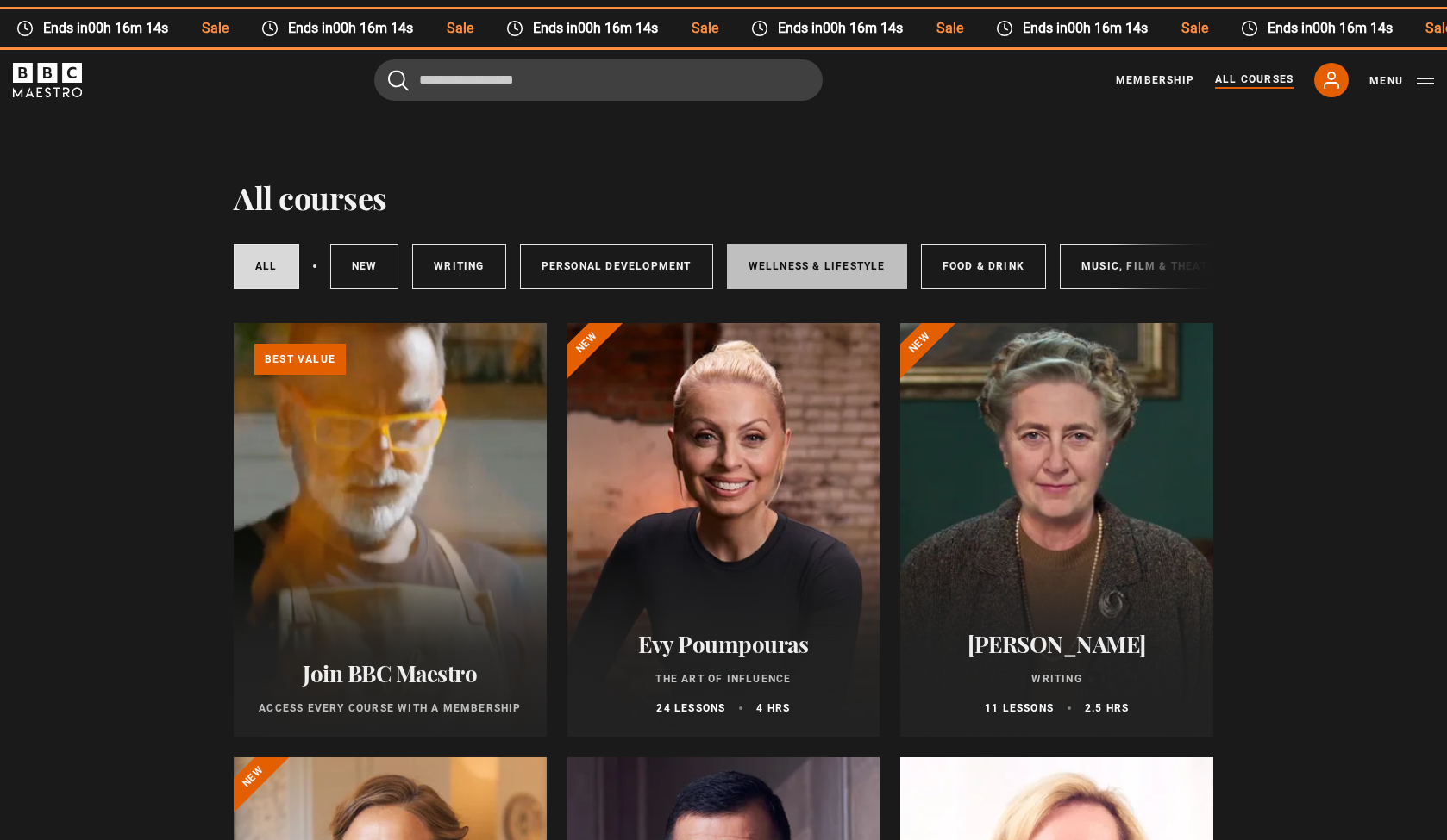
click at [811, 264] on link "Wellness & Lifestyle" at bounding box center [817, 266] width 180 height 45
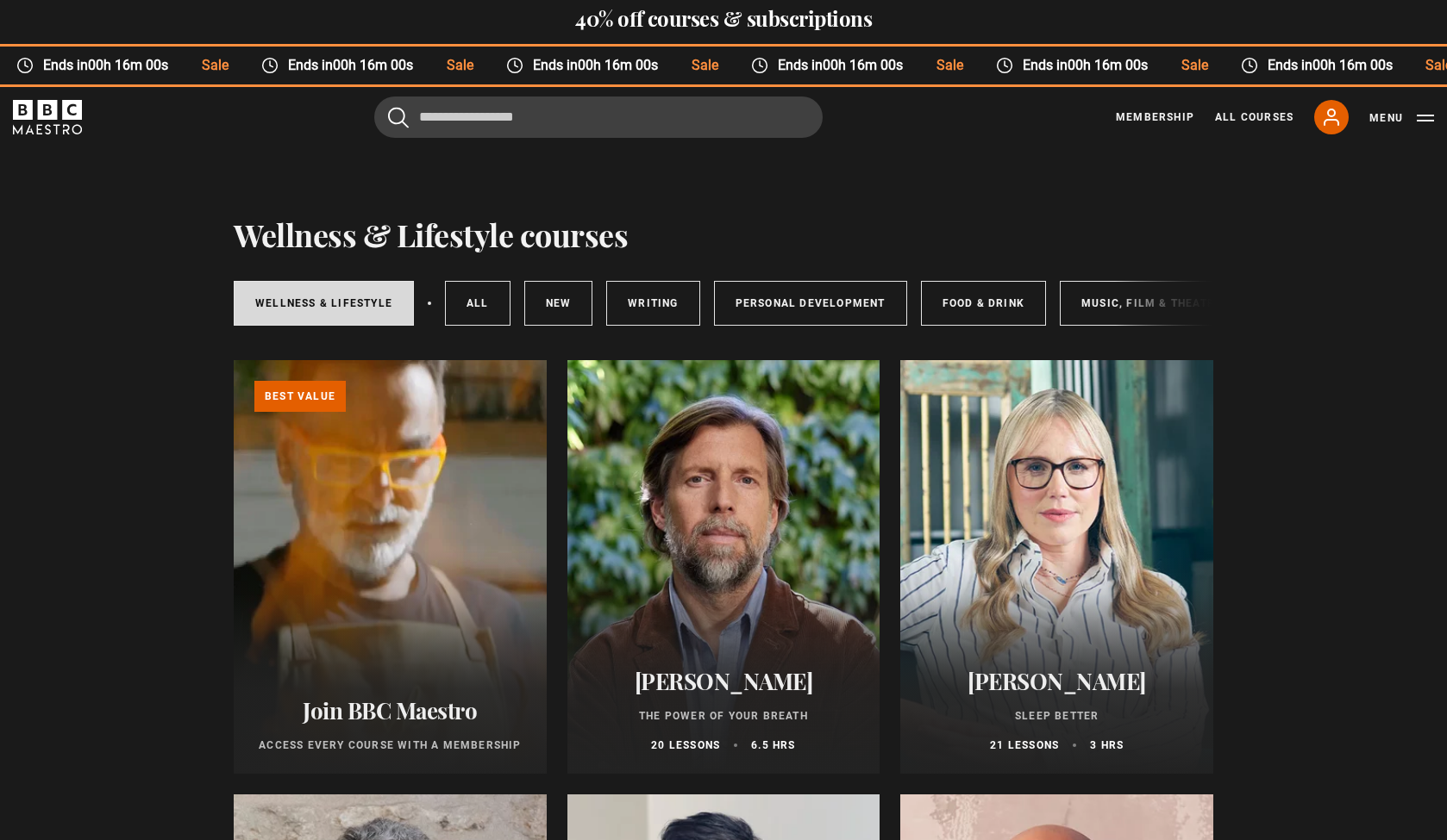
scroll to position [10, 0]
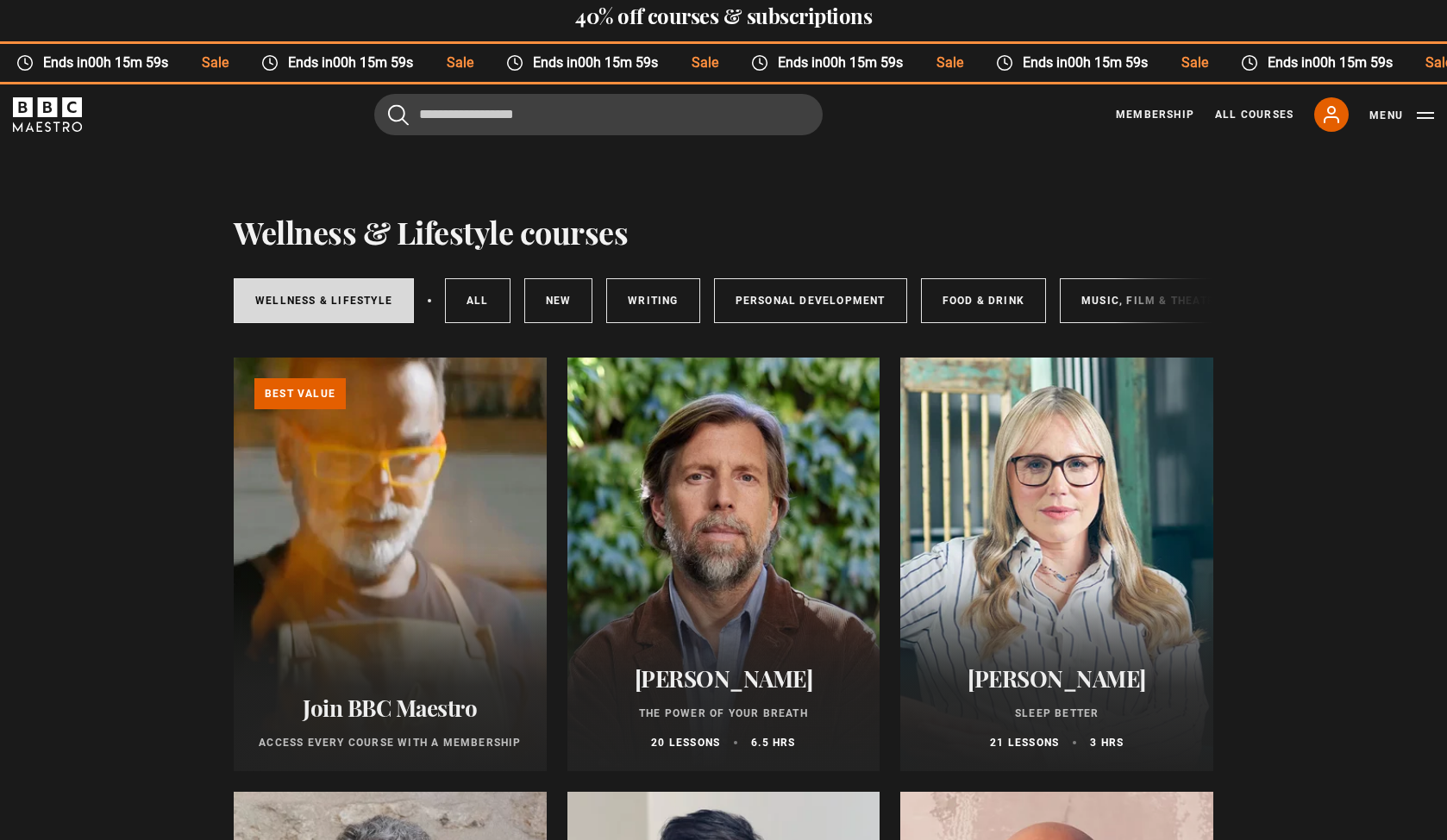
click at [1117, 305] on div "Wellness & Lifestyle All courses New courses Writing Personal Development Food …" at bounding box center [723, 301] width 979 height 59
click at [1089, 302] on link "Music, Film & Theatre" at bounding box center [1151, 301] width 183 height 45
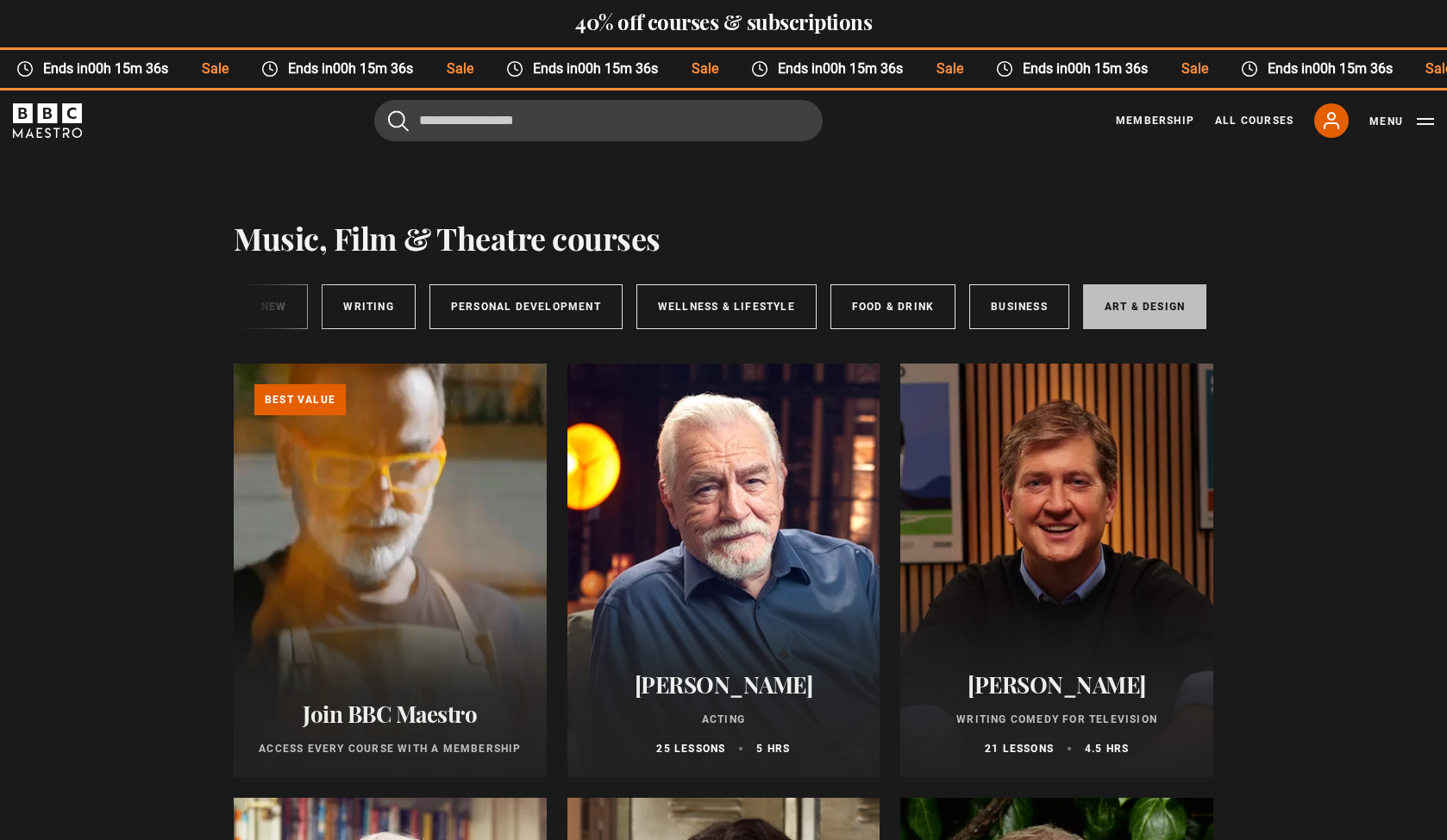
scroll to position [0, 287]
click at [1039, 310] on link "Business" at bounding box center [1020, 307] width 100 height 45
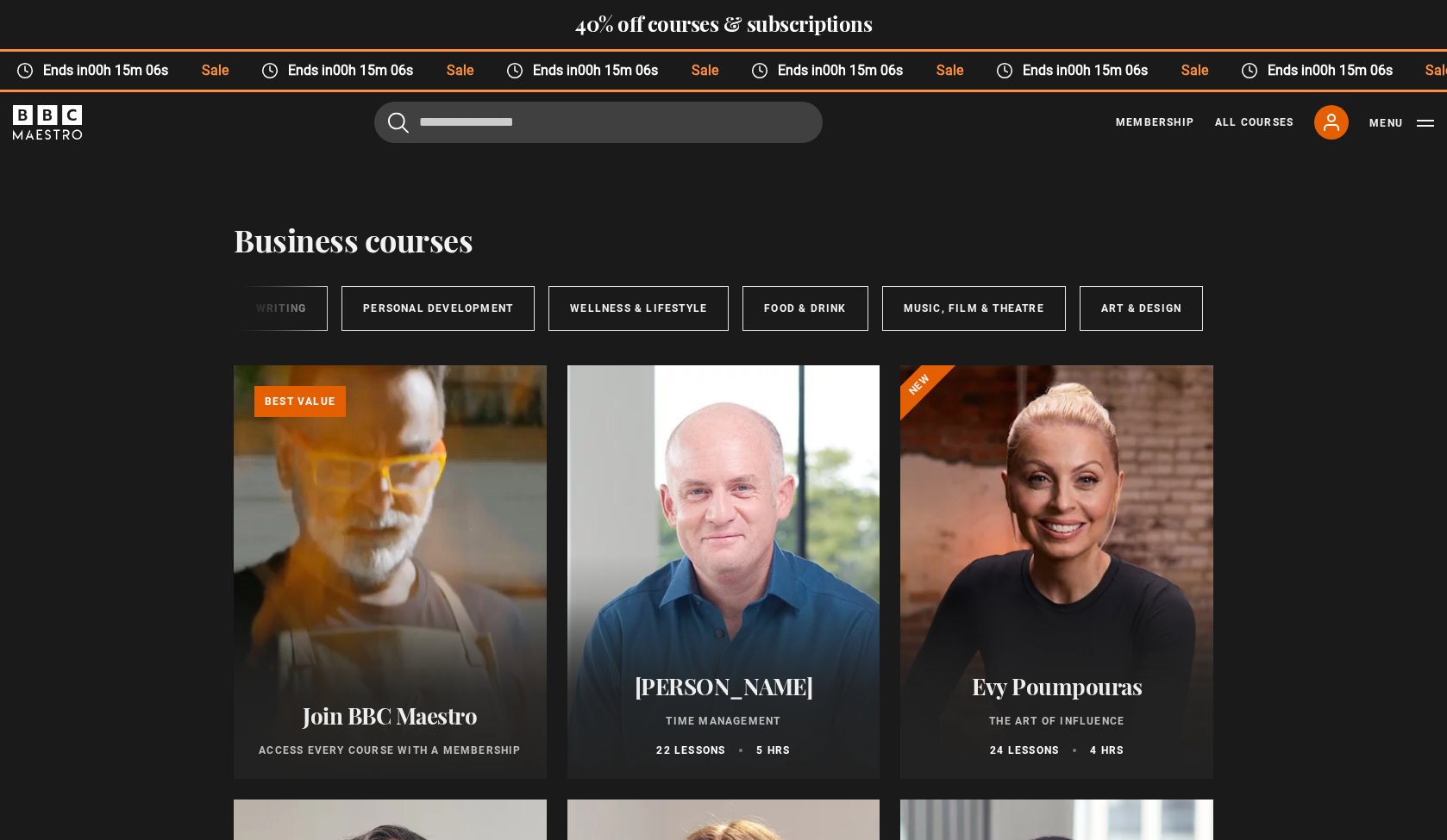
scroll to position [0, 287]
click at [1101, 310] on link "Art & Design" at bounding box center [1145, 309] width 124 height 45
